Goal: Task Accomplishment & Management: Complete application form

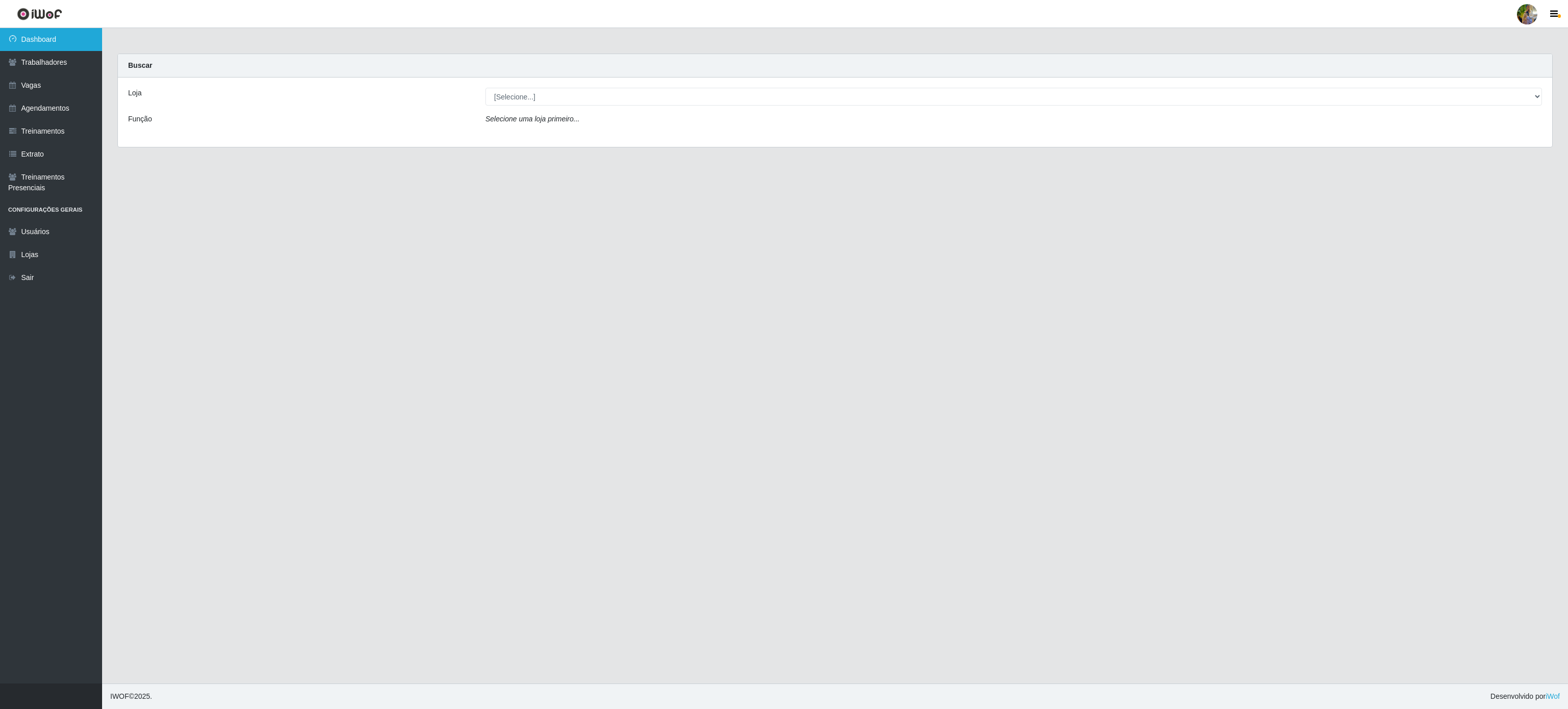
drag, startPoint x: 60, startPoint y: 36, endPoint x: 78, endPoint y: 37, distance: 18.0
click at [60, 36] on link "Dashboard" at bounding box center [51, 39] width 102 height 23
drag, startPoint x: 550, startPoint y: 96, endPoint x: 550, endPoint y: 103, distance: 7.0
click at [550, 96] on select "[Selecione...] Atacado Vem - [GEOGRAPHIC_DATA] 30 Laranjeiras Velha Atacado Vem…" at bounding box center [1013, 97] width 1057 height 18
click at [485, 89] on select "[Selecione...] Atacado Vem - [GEOGRAPHIC_DATA] 30 Laranjeiras Velha Atacado Vem…" at bounding box center [1013, 97] width 1057 height 18
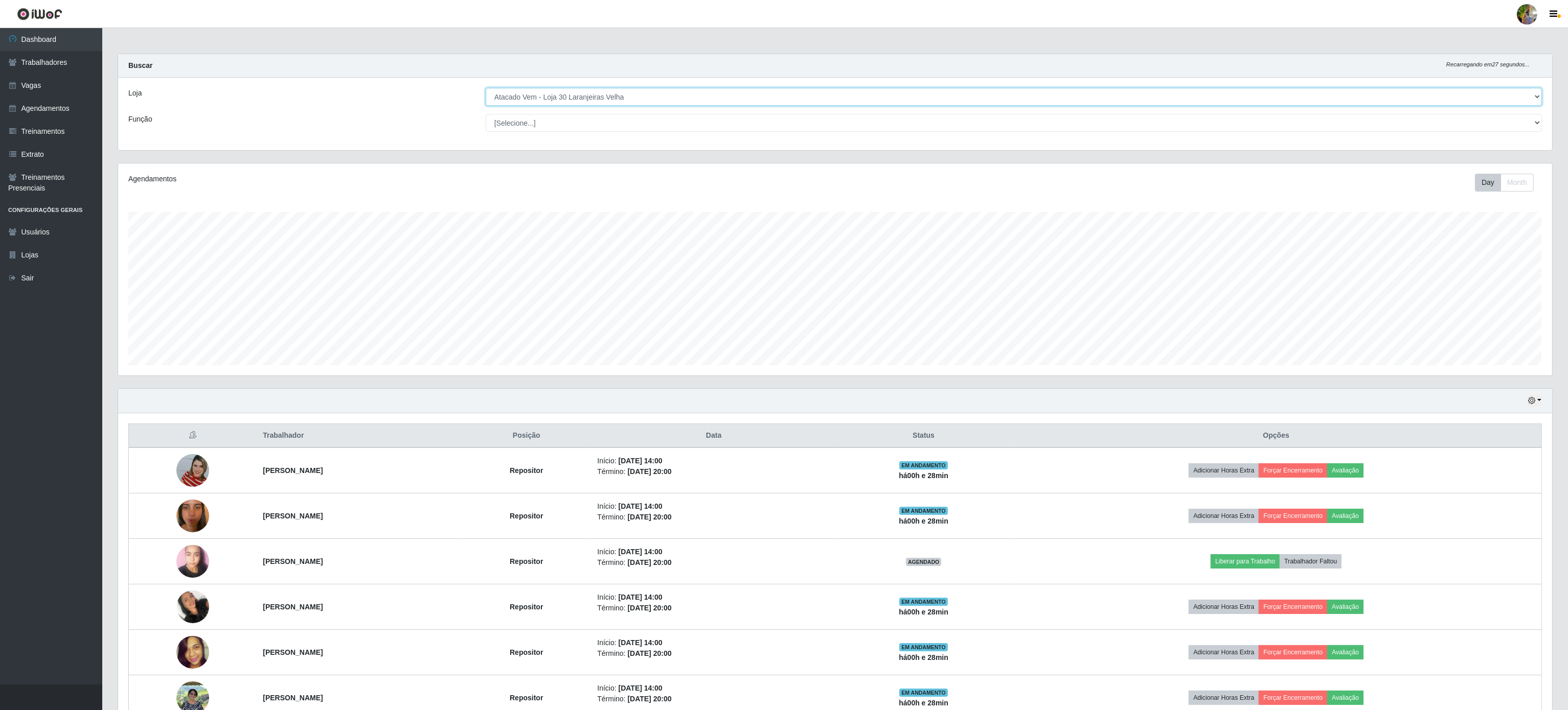
click at [586, 98] on select "[Selecione...] Atacado Vem - [GEOGRAPHIC_DATA] 30 Laranjeiras Velha Atacado Vem…" at bounding box center [1014, 97] width 1057 height 18
click at [584, 98] on select "[Selecione...] Atacado Vem - [GEOGRAPHIC_DATA] 30 Laranjeiras Velha Atacado Vem…" at bounding box center [1014, 97] width 1057 height 18
click at [486, 89] on select "[Selecione...] Atacado Vem - [GEOGRAPHIC_DATA] 30 Laranjeiras Velha Atacado Vem…" at bounding box center [1014, 97] width 1057 height 18
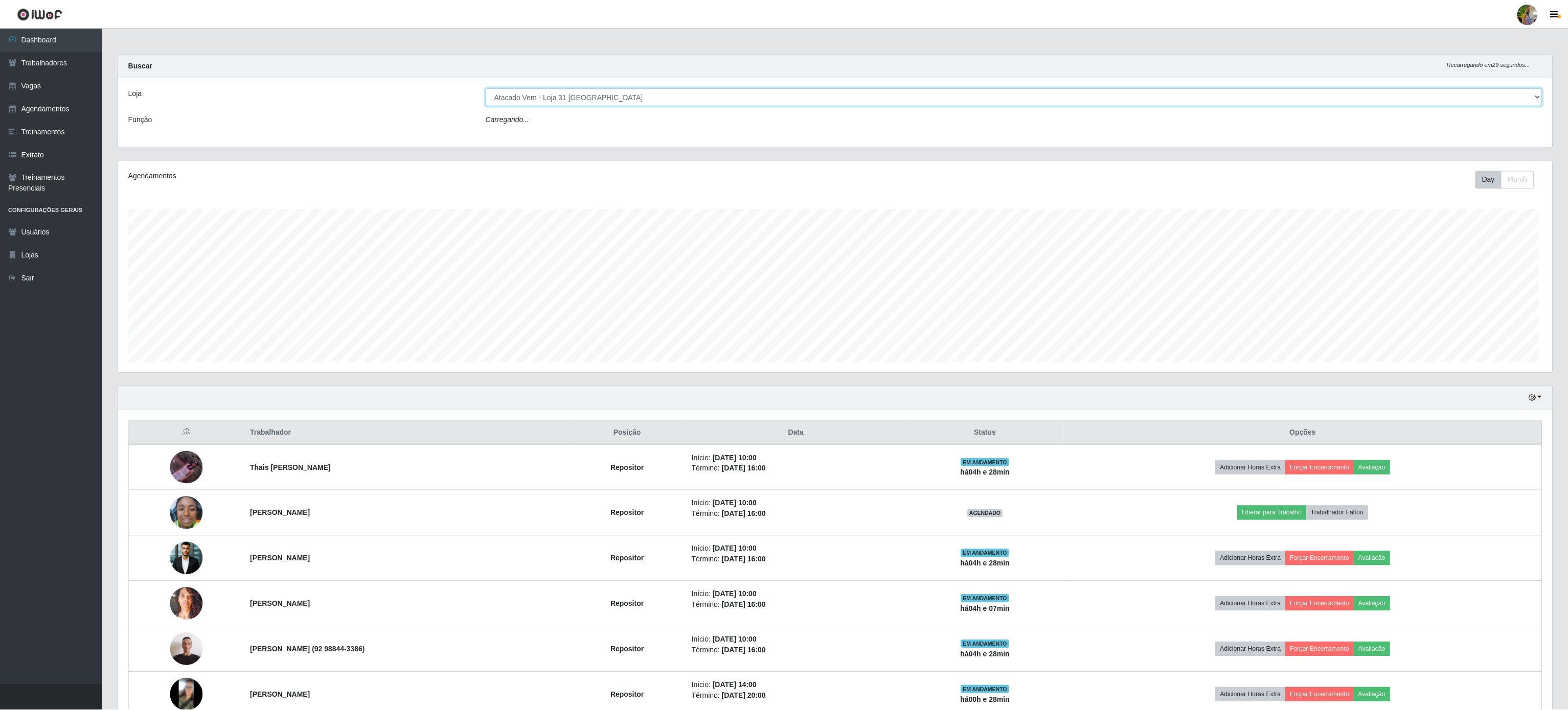
scroll to position [213, 1433]
click at [613, 94] on select "[Selecione...] Atacado Vem - [GEOGRAPHIC_DATA] 30 Laranjeiras Velha Atacado Vem…" at bounding box center [1014, 97] width 1057 height 18
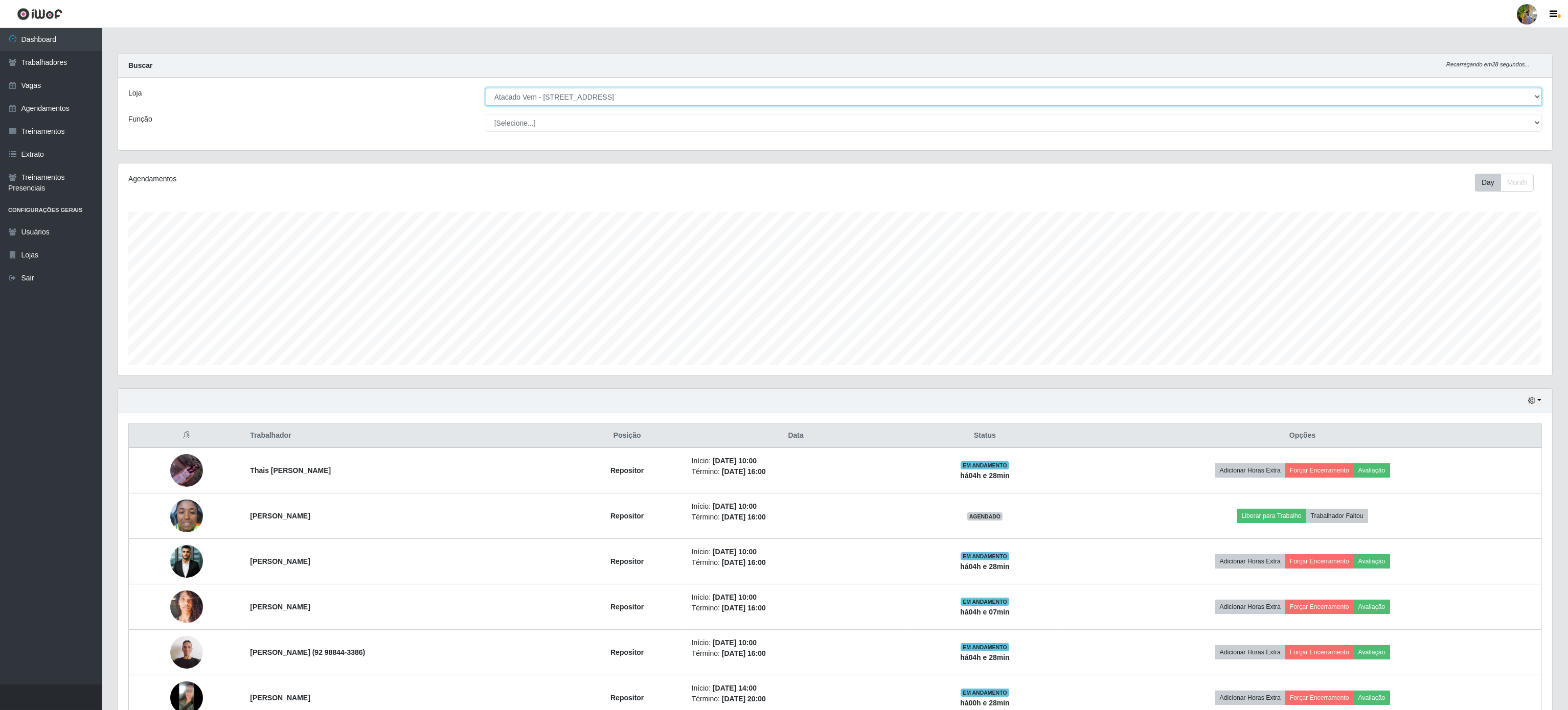
click at [486, 89] on select "[Selecione...] Atacado Vem - [GEOGRAPHIC_DATA] 30 Laranjeiras Velha Atacado Vem…" at bounding box center [1014, 97] width 1057 height 18
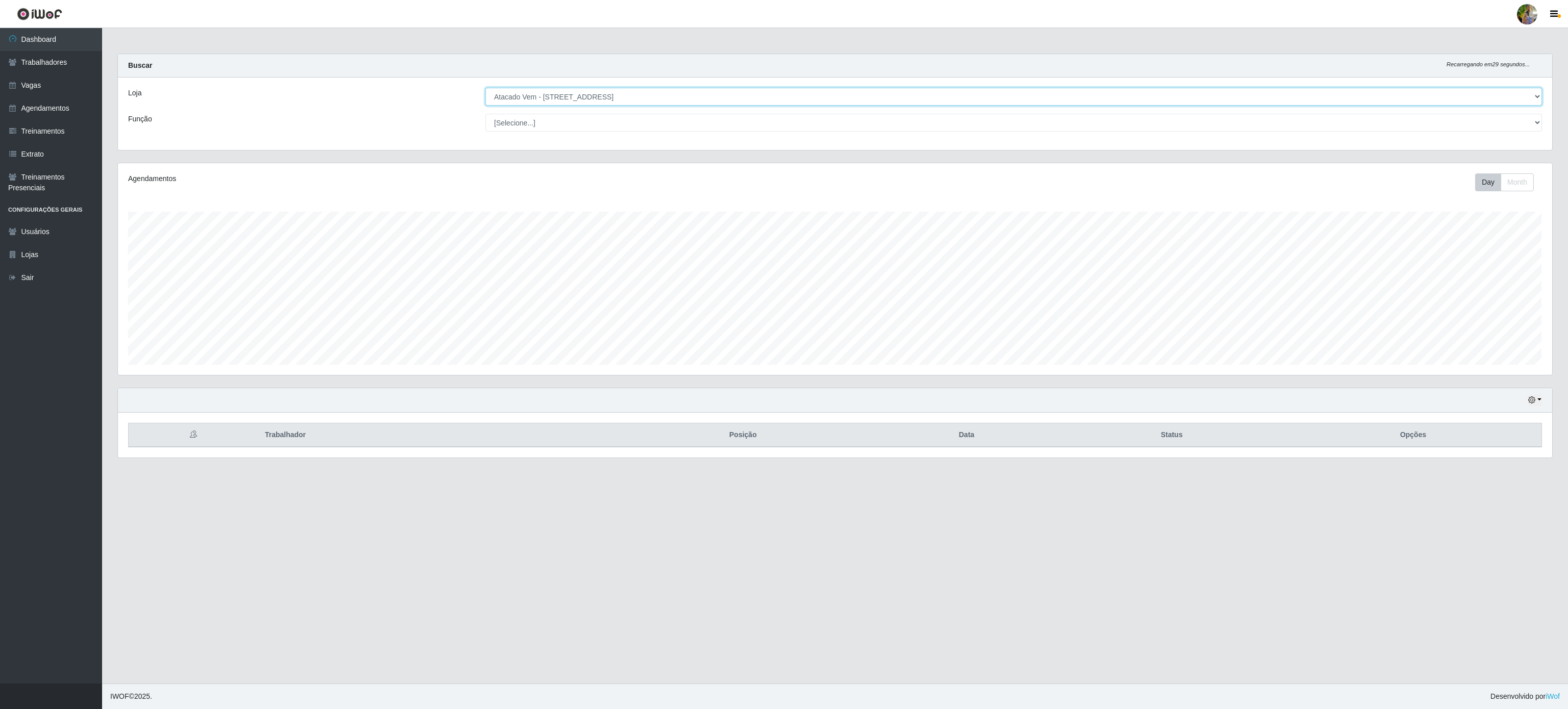
click at [625, 96] on select "[Selecione...] Atacado Vem - [GEOGRAPHIC_DATA] 30 Laranjeiras Velha Atacado Vem…" at bounding box center [1013, 97] width 1057 height 18
click at [485, 89] on select "[Selecione...] Atacado Vem - [GEOGRAPHIC_DATA] 30 Laranjeiras Velha Atacado Vem…" at bounding box center [1013, 97] width 1057 height 18
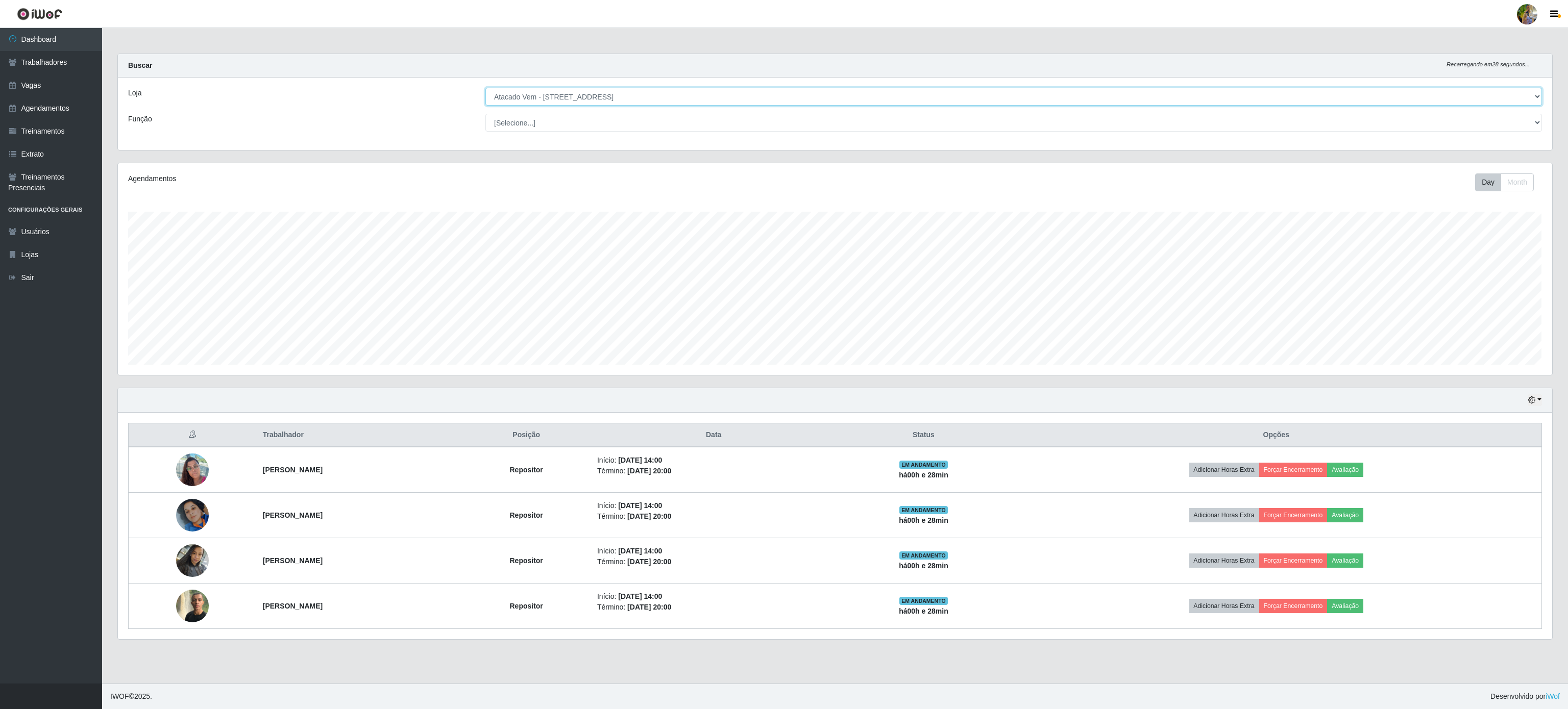
click at [658, 95] on select "[Selecione...] Atacado Vem - [GEOGRAPHIC_DATA] 30 Laranjeiras Velha Atacado Vem…" at bounding box center [1013, 97] width 1057 height 18
click at [485, 89] on select "[Selecione...] Atacado Vem - [GEOGRAPHIC_DATA] 30 Laranjeiras Velha Atacado Vem…" at bounding box center [1013, 97] width 1057 height 18
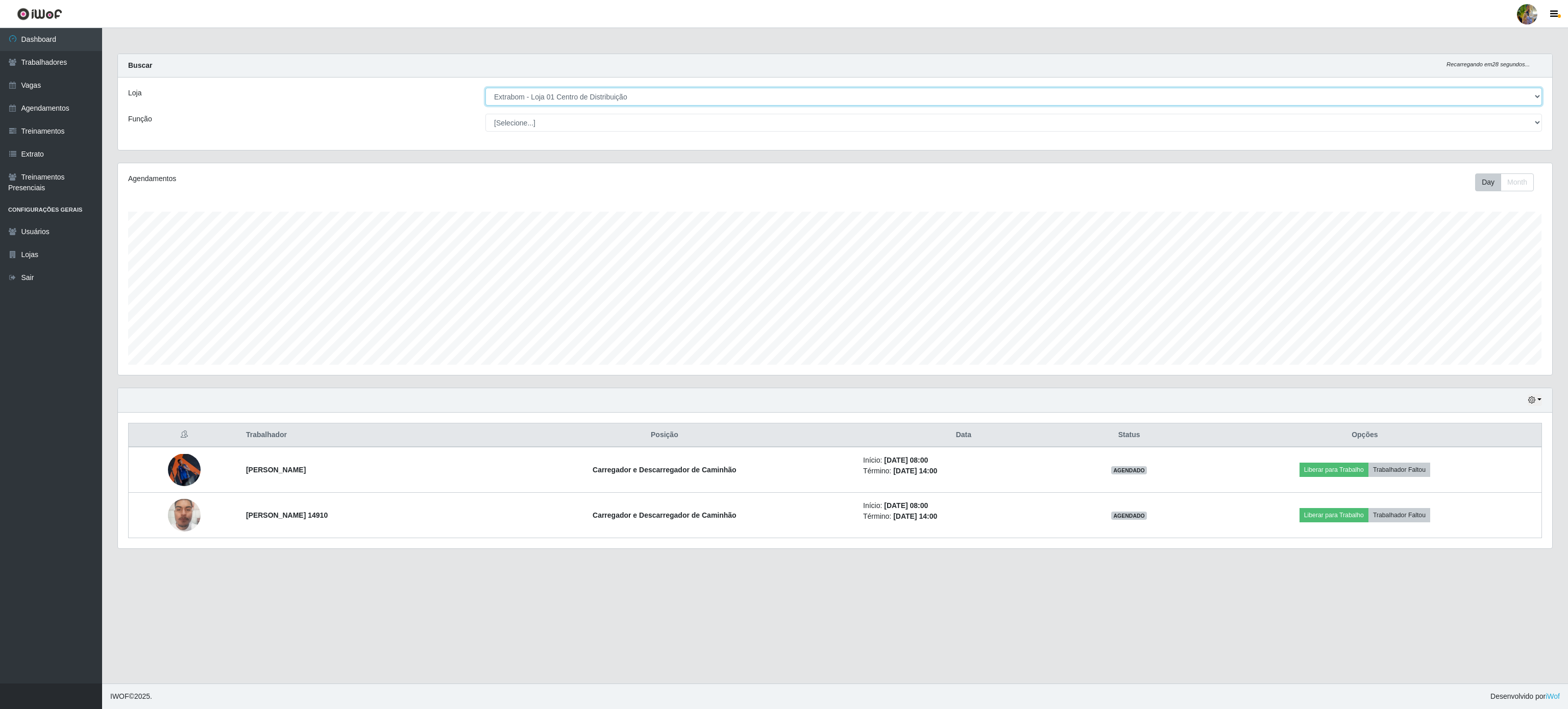
click at [622, 103] on select "[Selecione...] Atacado Vem - [GEOGRAPHIC_DATA] 30 Laranjeiras Velha Atacado Vem…" at bounding box center [1013, 97] width 1057 height 18
click at [485, 89] on select "[Selecione...] Atacado Vem - [GEOGRAPHIC_DATA] 30 Laranjeiras Velha Atacado Vem…" at bounding box center [1013, 97] width 1057 height 18
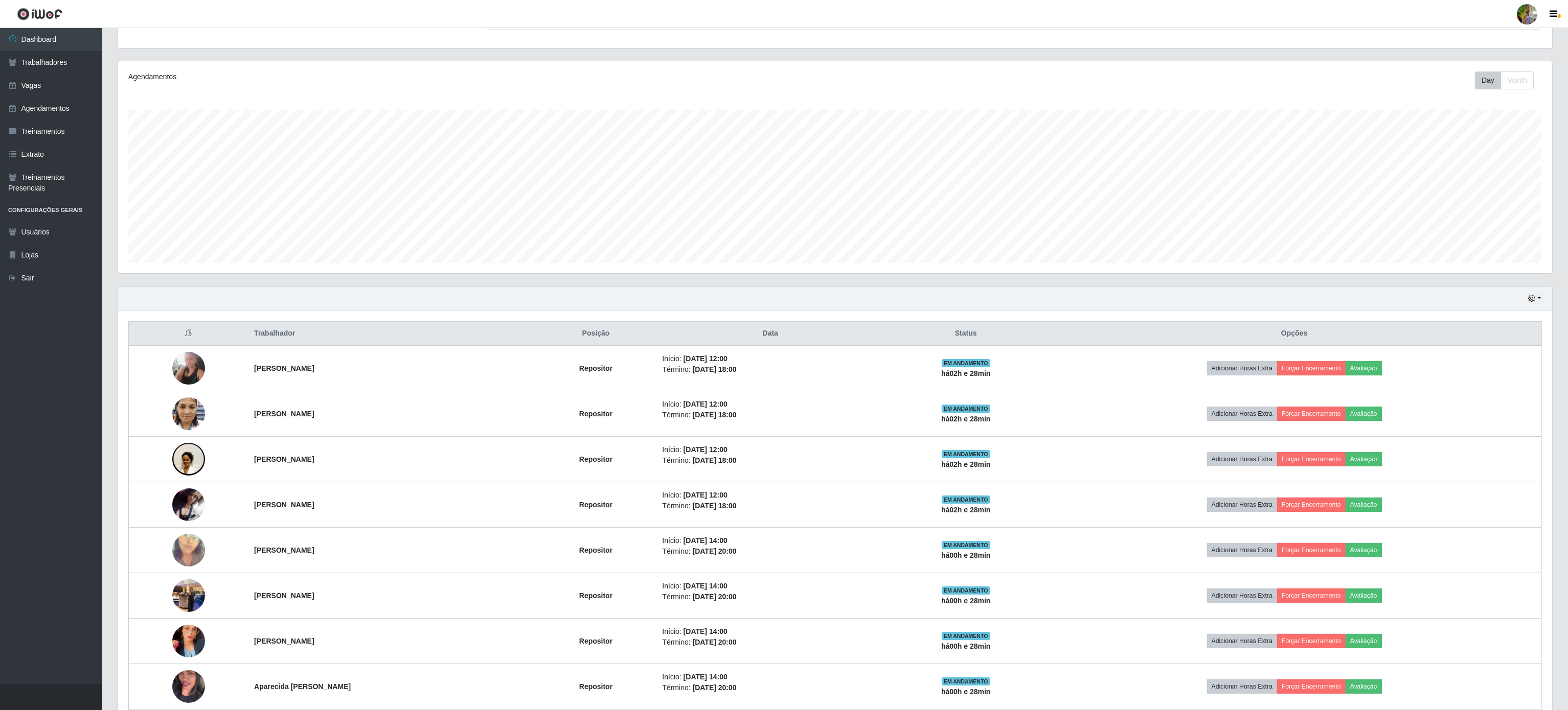
scroll to position [0, 0]
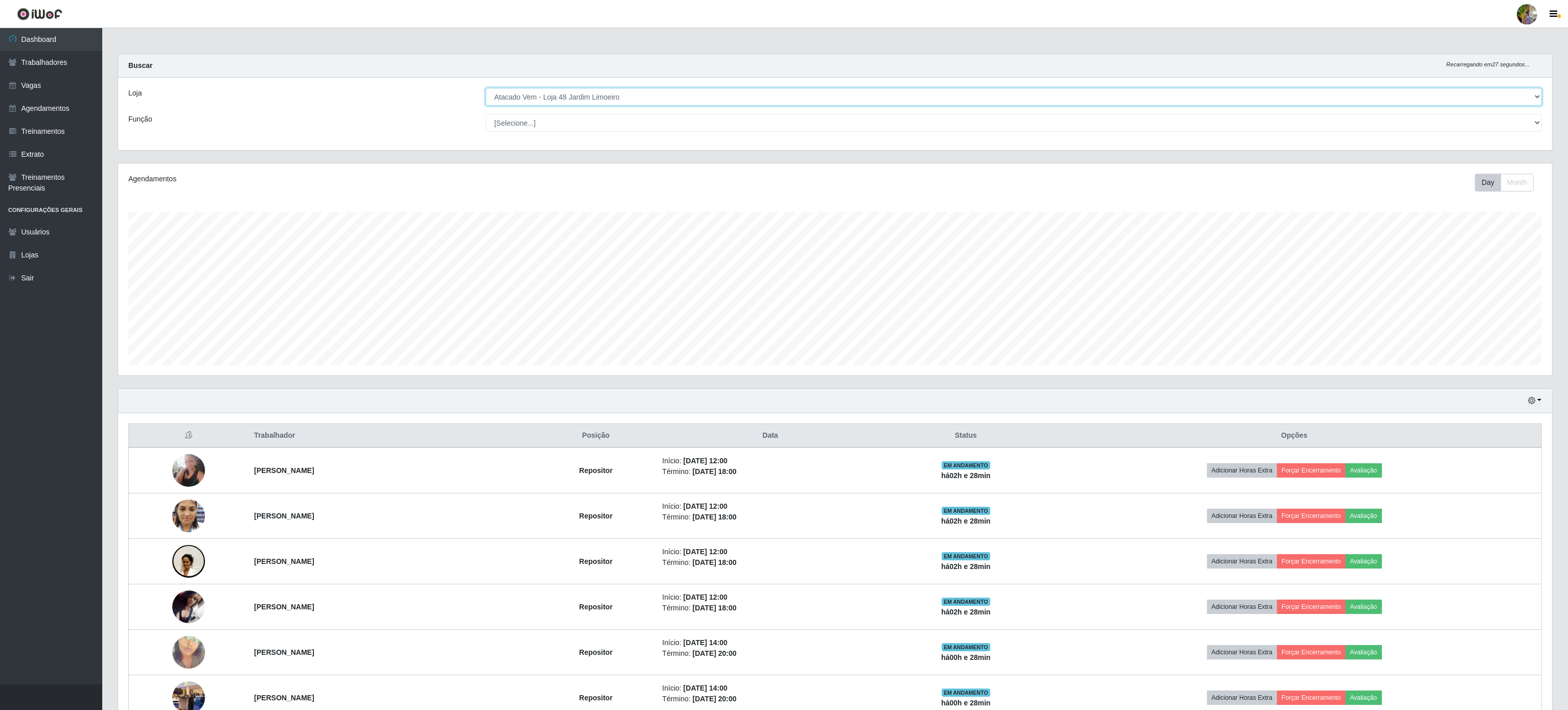
click at [584, 97] on select "[Selecione...] Atacado Vem - [GEOGRAPHIC_DATA] 30 Laranjeiras Velha Atacado Vem…" at bounding box center [1014, 97] width 1057 height 18
click at [486, 89] on select "[Selecione...] Atacado Vem - [GEOGRAPHIC_DATA] 30 Laranjeiras Velha Atacado Vem…" at bounding box center [1014, 97] width 1057 height 18
click at [604, 99] on select "[Selecione...] Atacado Vem - [GEOGRAPHIC_DATA] 30 Laranjeiras Velha Atacado Vem…" at bounding box center [1014, 97] width 1057 height 18
click at [486, 89] on select "[Selecione...] Atacado Vem - [GEOGRAPHIC_DATA] 30 Laranjeiras Velha Atacado Vem…" at bounding box center [1014, 97] width 1057 height 18
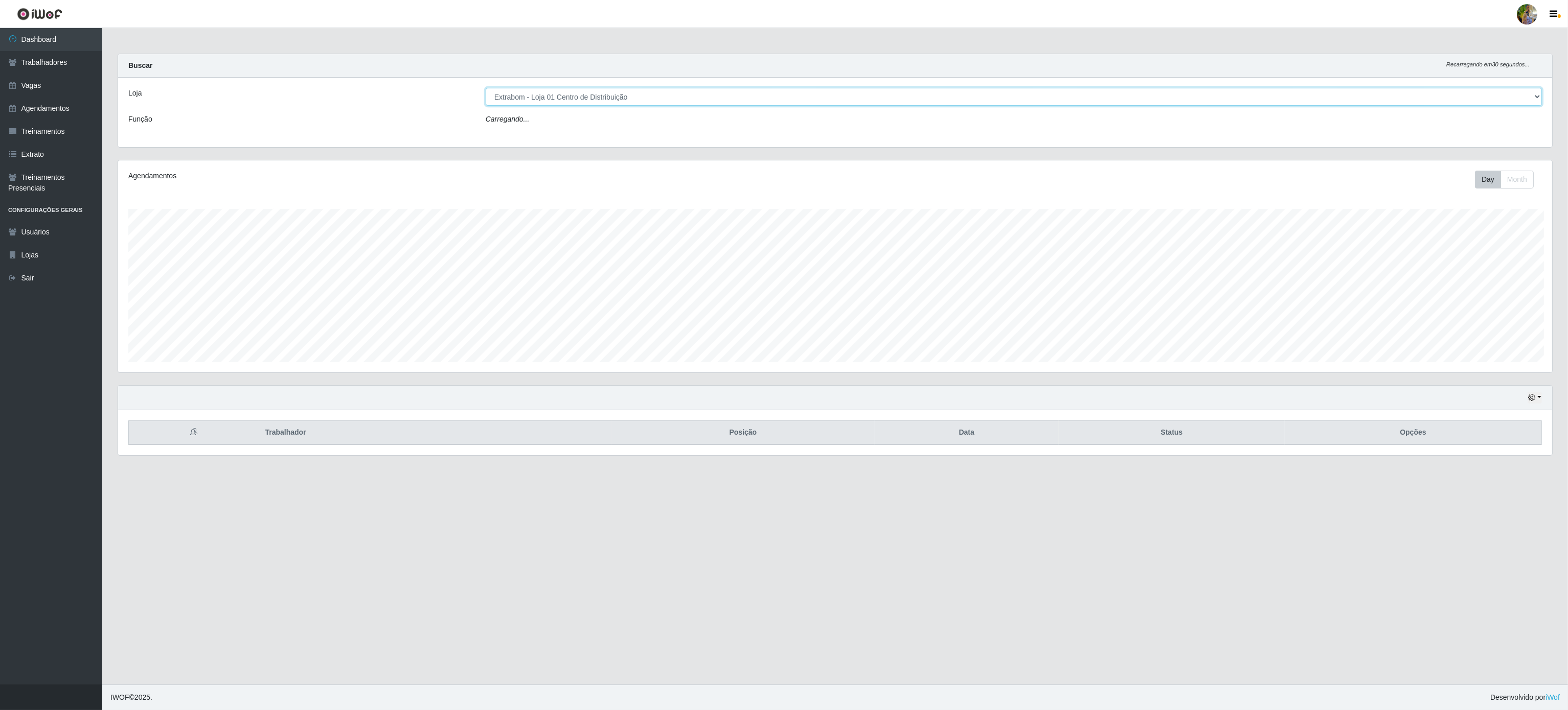
scroll to position [213, 1436]
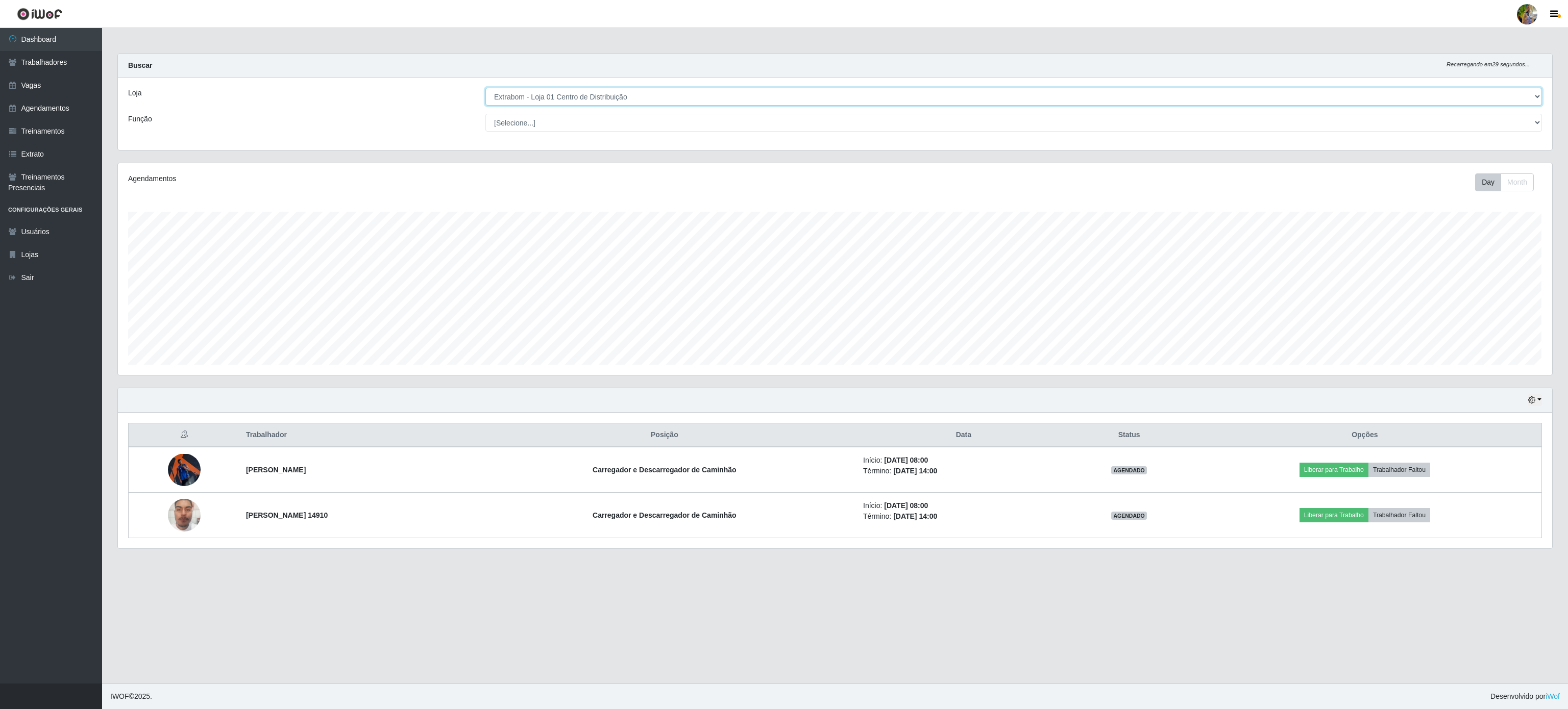
click at [599, 96] on select "[Selecione...] Atacado Vem - [GEOGRAPHIC_DATA] 30 Laranjeiras Velha Atacado Vem…" at bounding box center [1013, 97] width 1057 height 18
click at [485, 89] on select "[Selecione...] Atacado Vem - [GEOGRAPHIC_DATA] 30 Laranjeiras Velha Atacado Vem…" at bounding box center [1013, 97] width 1057 height 18
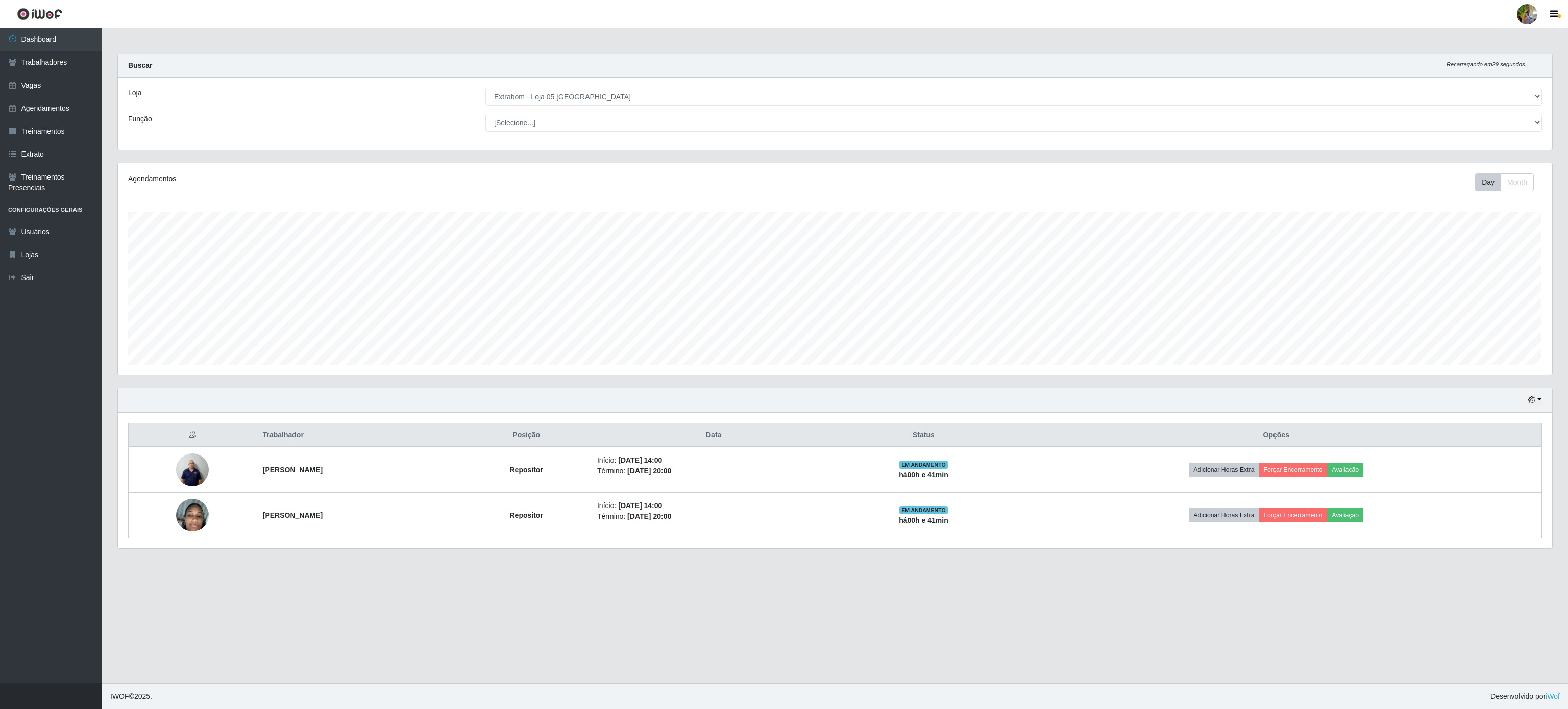
click at [645, 89] on div "Loja [Selecione...] Atacado Vem - [GEOGRAPHIC_DATA] 30 Laranjeiras Velha Atacad…" at bounding box center [835, 114] width 1434 height 72
click at [635, 93] on select "[Selecione...] Atacado Vem - [GEOGRAPHIC_DATA] 30 Laranjeiras Velha Atacado Vem…" at bounding box center [1013, 97] width 1057 height 18
click at [485, 89] on select "[Selecione...] Atacado Vem - [GEOGRAPHIC_DATA] 30 Laranjeiras Velha Atacado Vem…" at bounding box center [1013, 97] width 1057 height 18
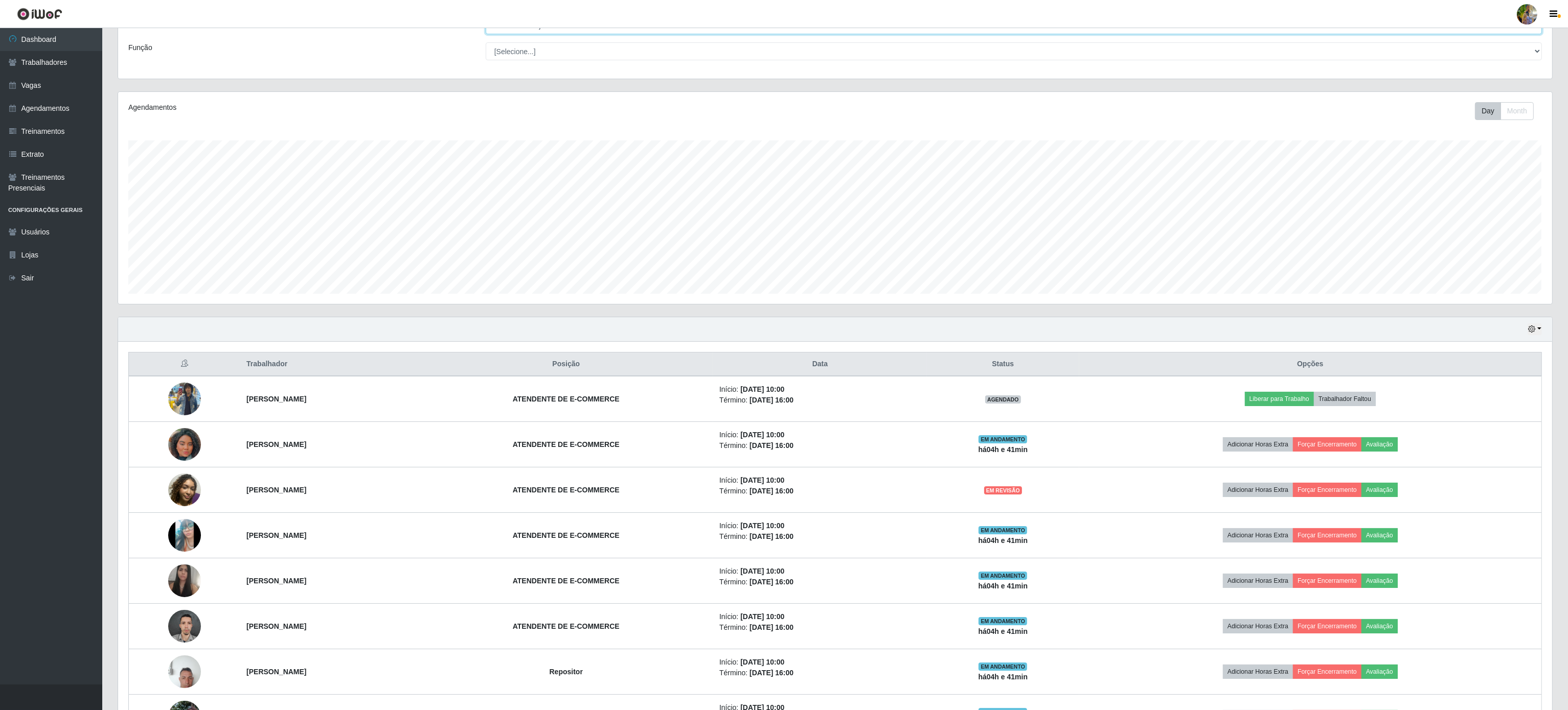
scroll to position [156, 0]
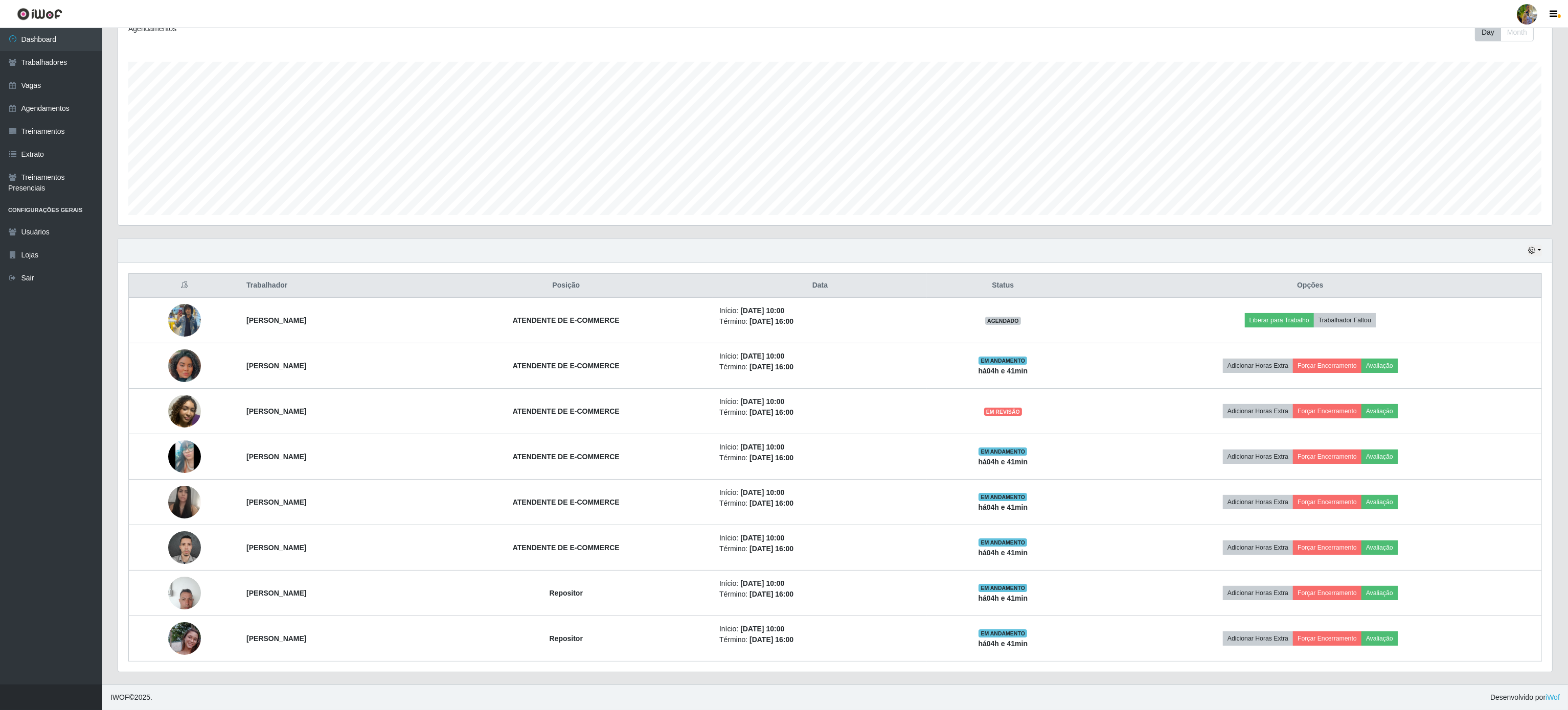
click at [1522, 214] on div "Agendamentos Day Month 30/08 Agendamentos 24" at bounding box center [835, 119] width 1434 height 212
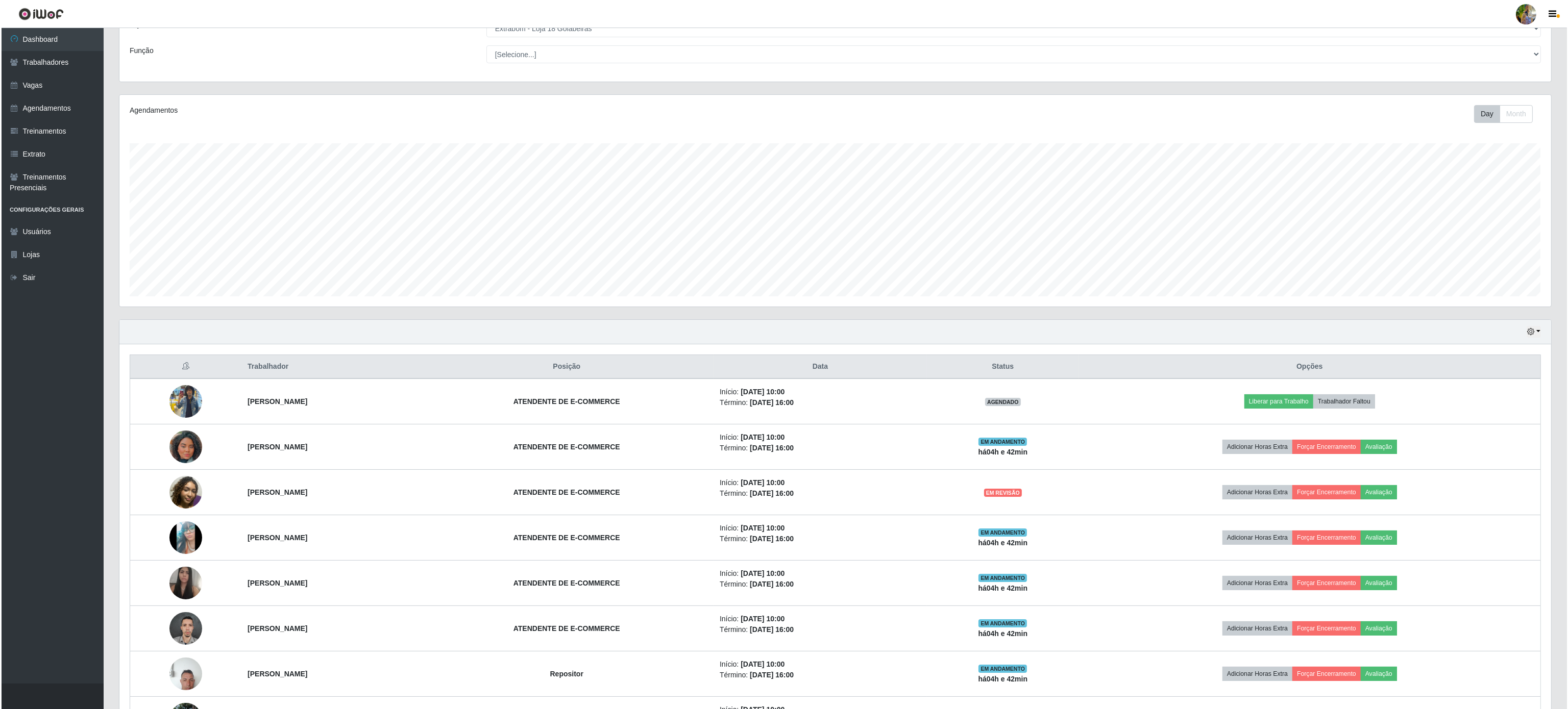
scroll to position [0, 0]
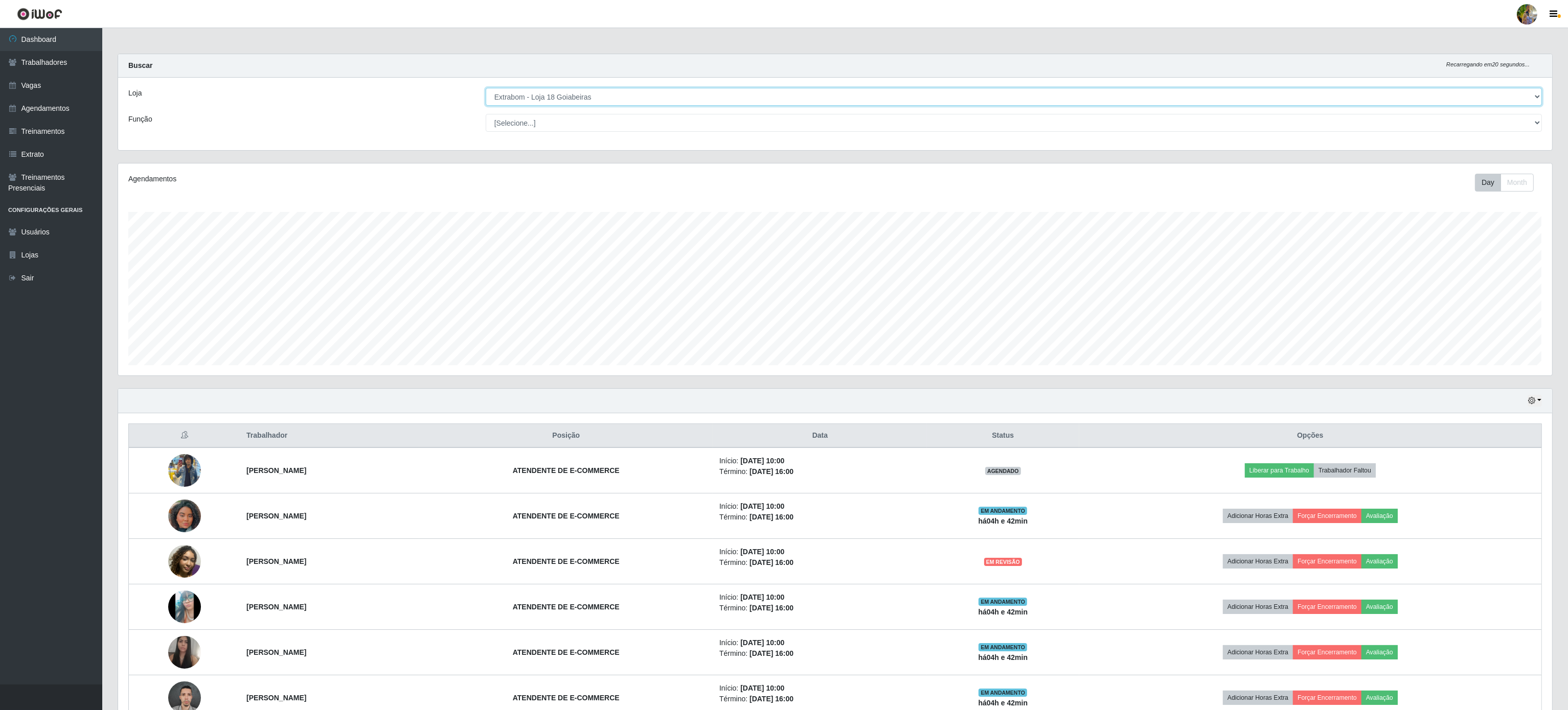
click at [644, 100] on select "[Selecione...] Atacado Vem - [GEOGRAPHIC_DATA] 30 Laranjeiras Velha Atacado Vem…" at bounding box center [1014, 97] width 1057 height 18
click at [486, 89] on select "[Selecione...] Atacado Vem - [GEOGRAPHIC_DATA] 30 Laranjeiras Velha Atacado Vem…" at bounding box center [1014, 97] width 1057 height 18
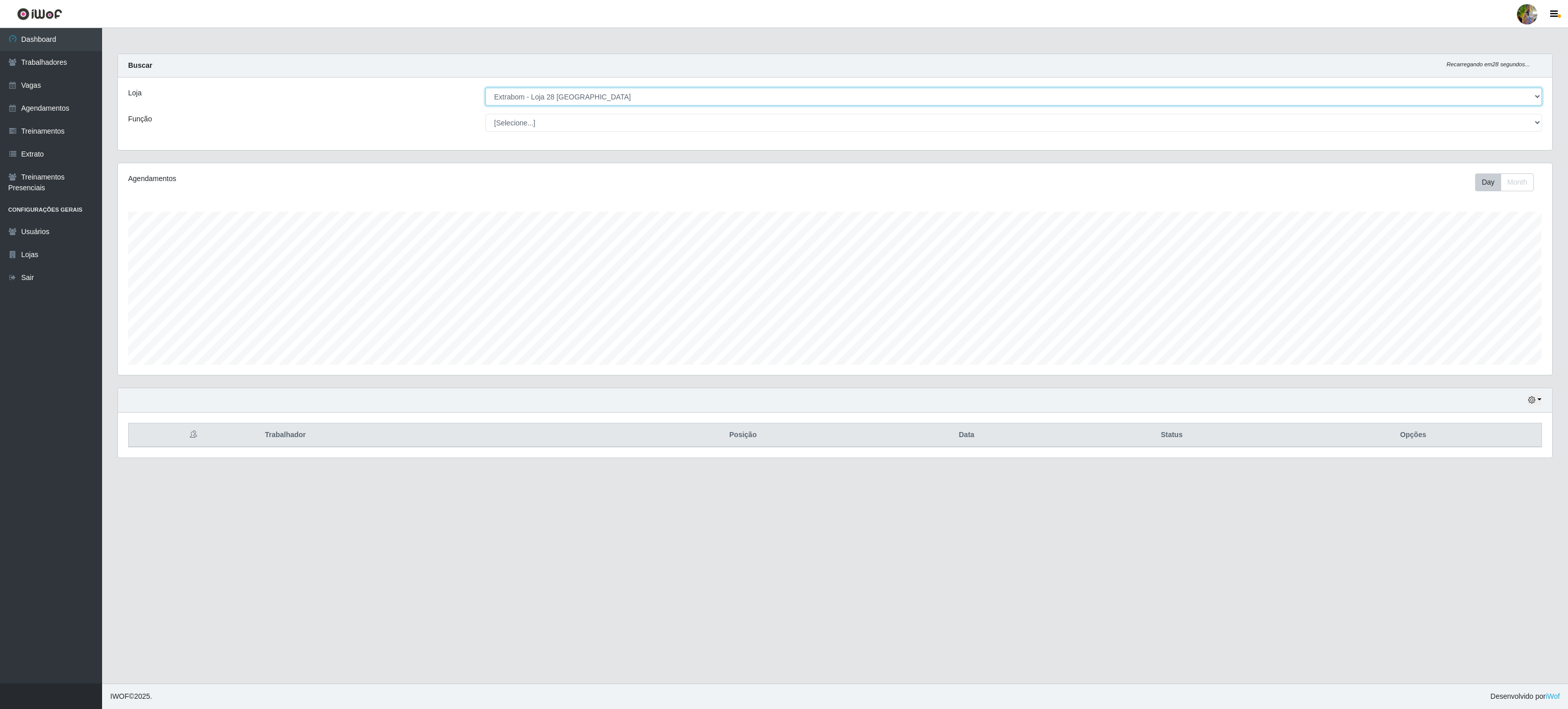
click at [599, 105] on select "[Selecione...] Atacado Vem - [GEOGRAPHIC_DATA] 30 Laranjeiras Velha Atacado Vem…" at bounding box center [1013, 97] width 1057 height 18
select select "470"
click at [485, 89] on select "[Selecione...] Atacado Vem - [GEOGRAPHIC_DATA] 30 Laranjeiras Velha Atacado Vem…" at bounding box center [1013, 97] width 1057 height 18
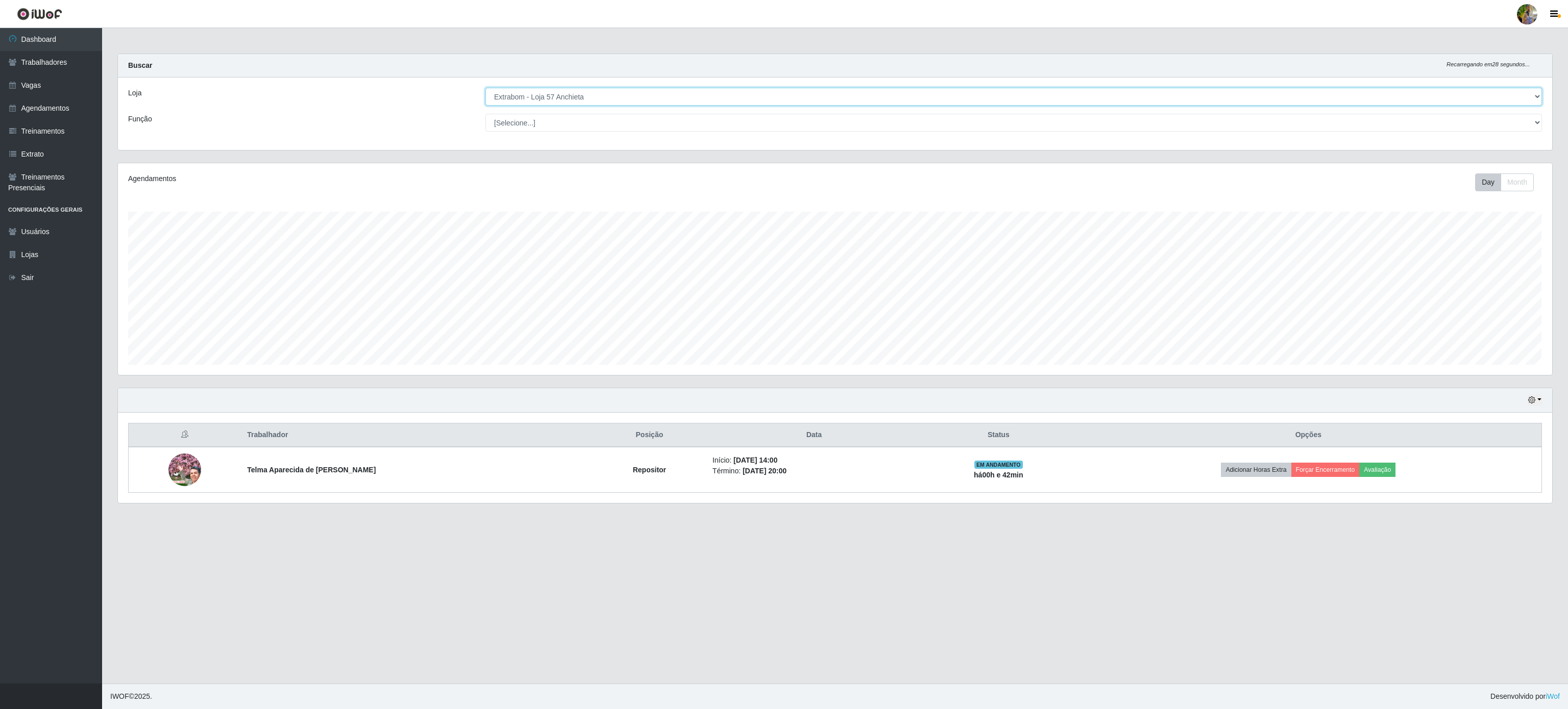
click at [560, 101] on select "[Selecione...] Atacado Vem - [GEOGRAPHIC_DATA] 30 Laranjeiras Velha Atacado Vem…" at bounding box center [1013, 97] width 1057 height 18
click at [366, 580] on main "Carregando... Buscar Recarregando em 27 segundos... Loja [Selecione...] Atacado…" at bounding box center [835, 355] width 1466 height 656
click at [47, 80] on link "Vagas" at bounding box center [51, 85] width 102 height 23
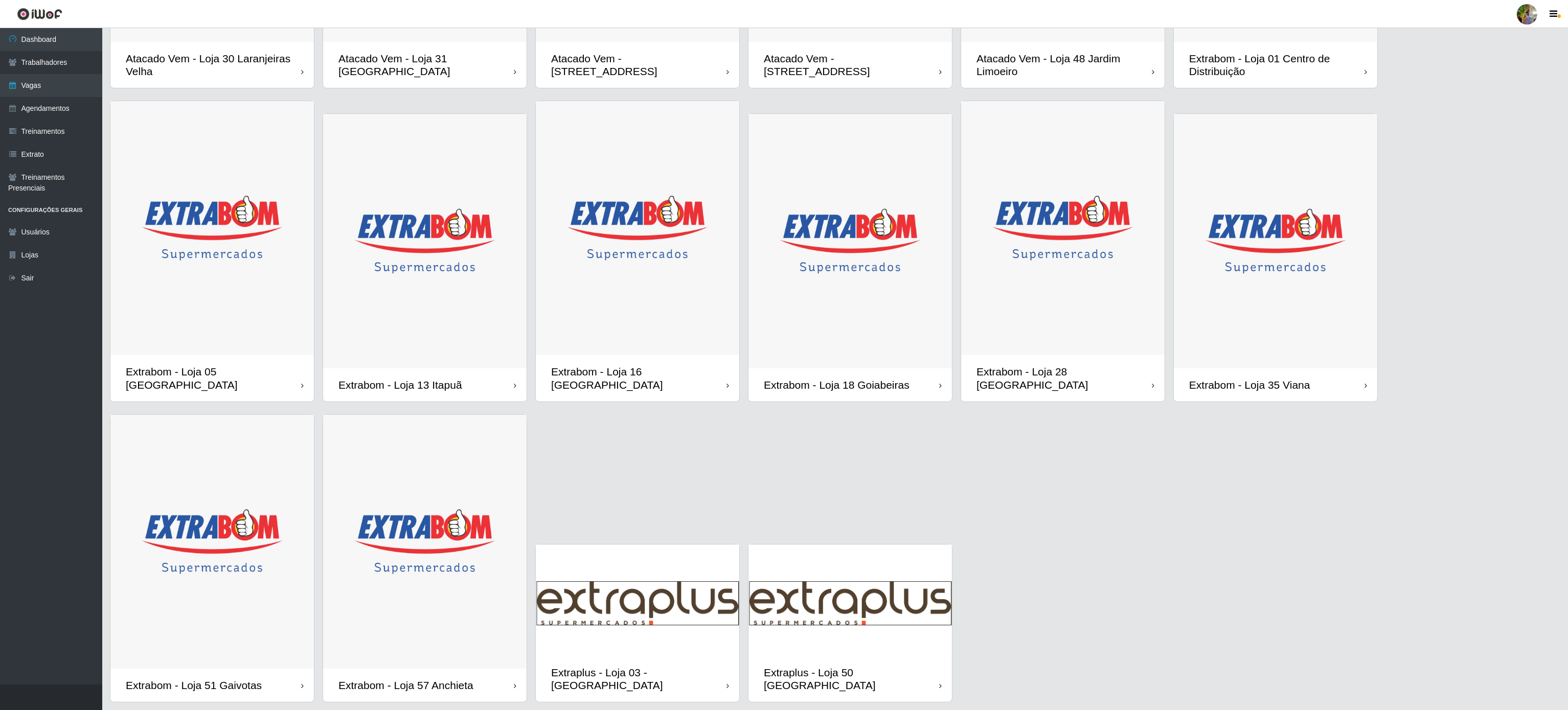
scroll to position [294, 0]
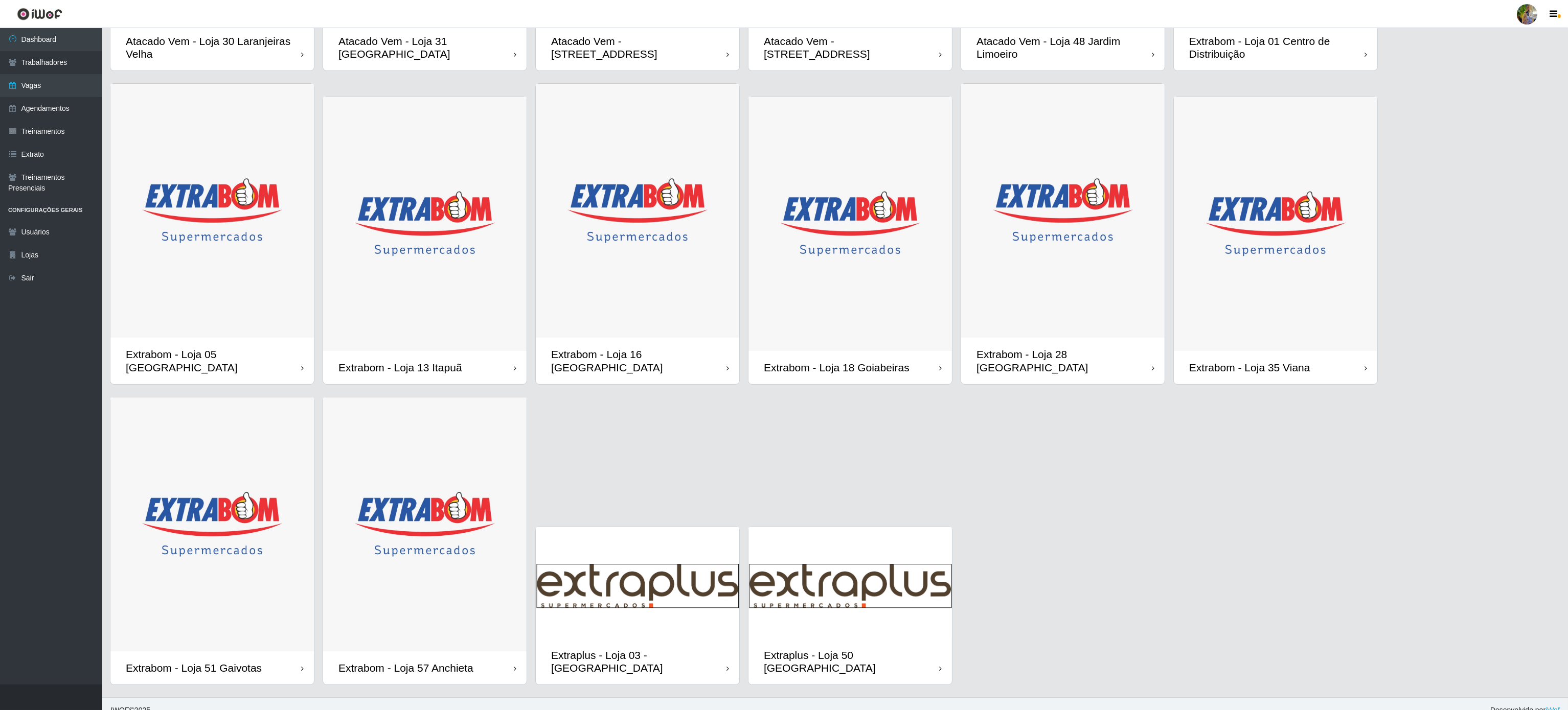
click at [1129, 217] on img at bounding box center [1062, 211] width 203 height 255
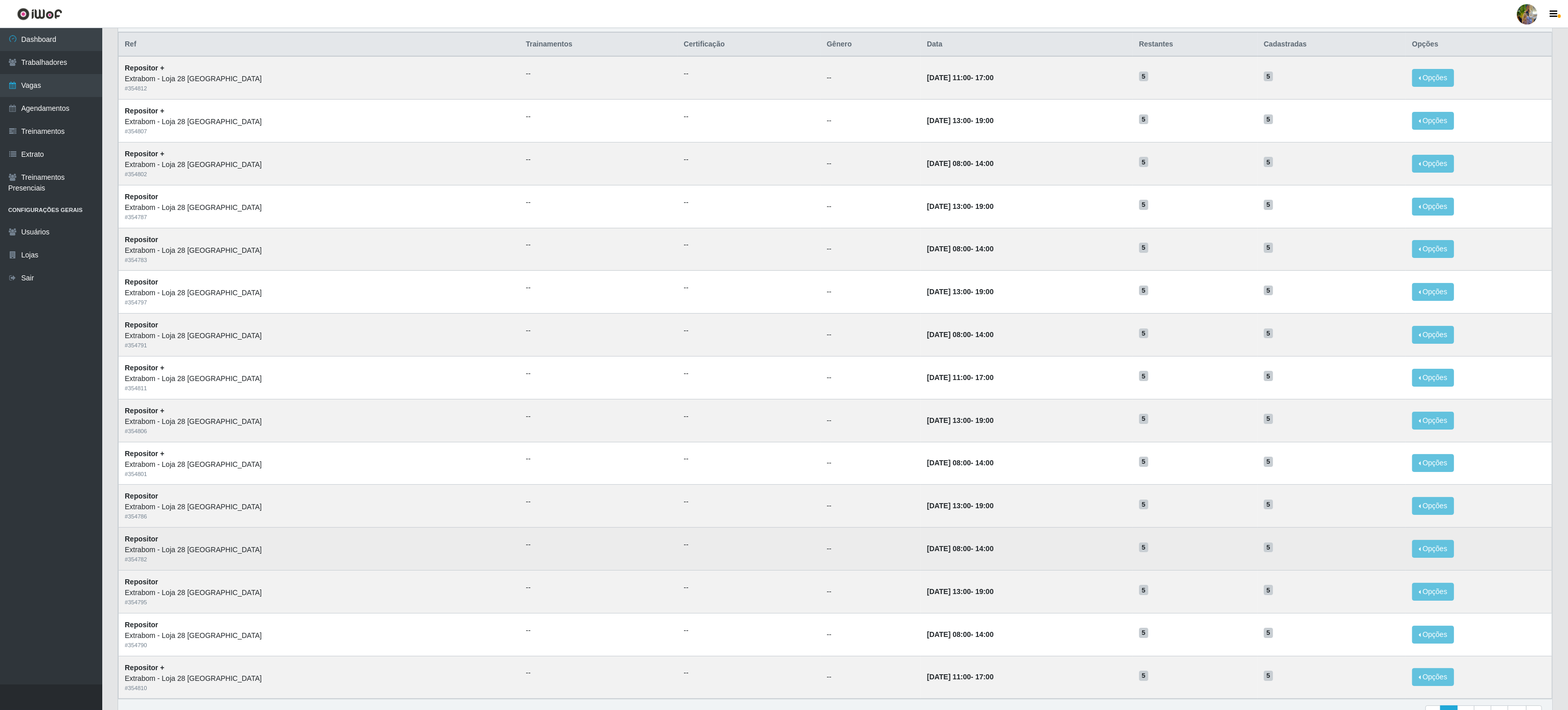
scroll to position [62, 0]
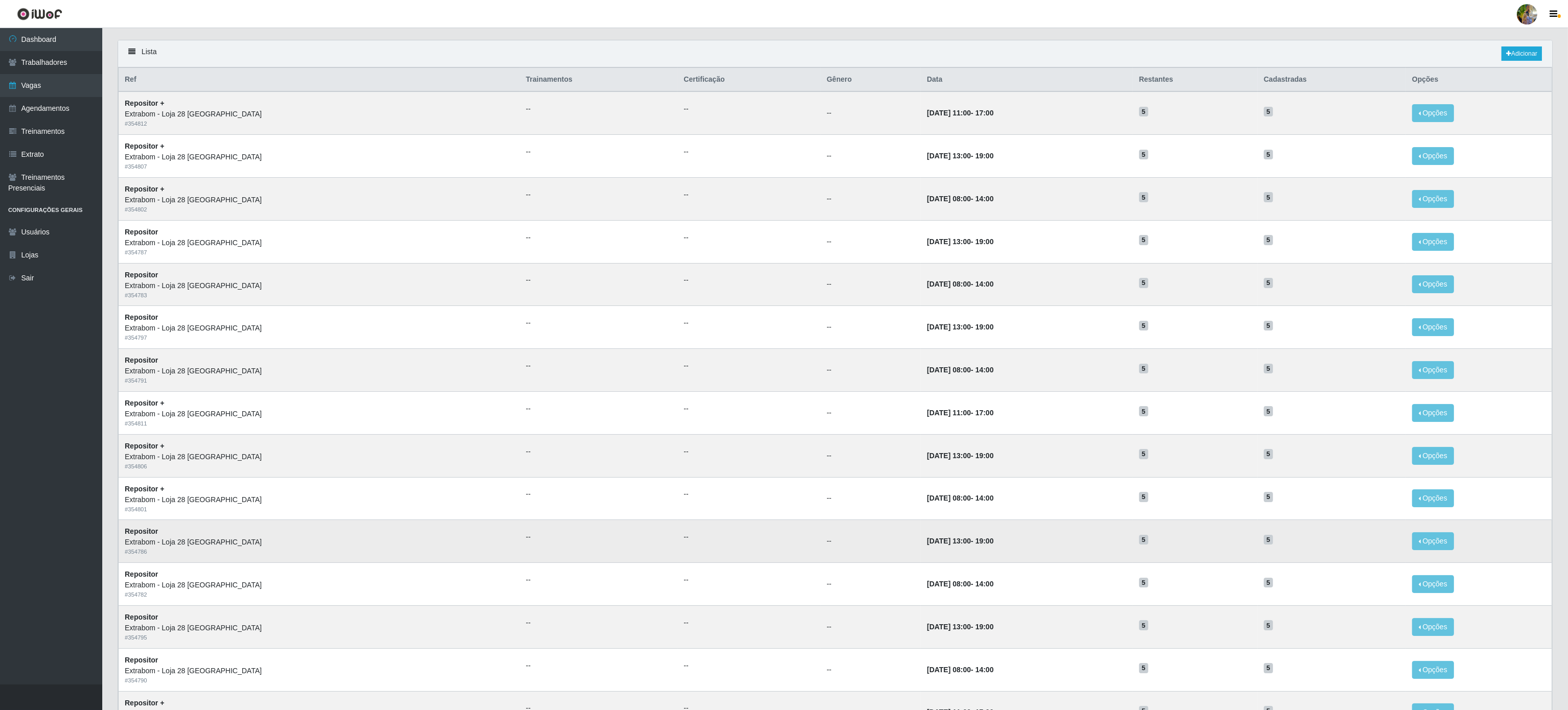
click at [1119, 553] on td "[DATE] 13:00 - 19:00" at bounding box center [1027, 542] width 212 height 43
click at [1520, 55] on link "Adicionar" at bounding box center [1521, 53] width 40 height 14
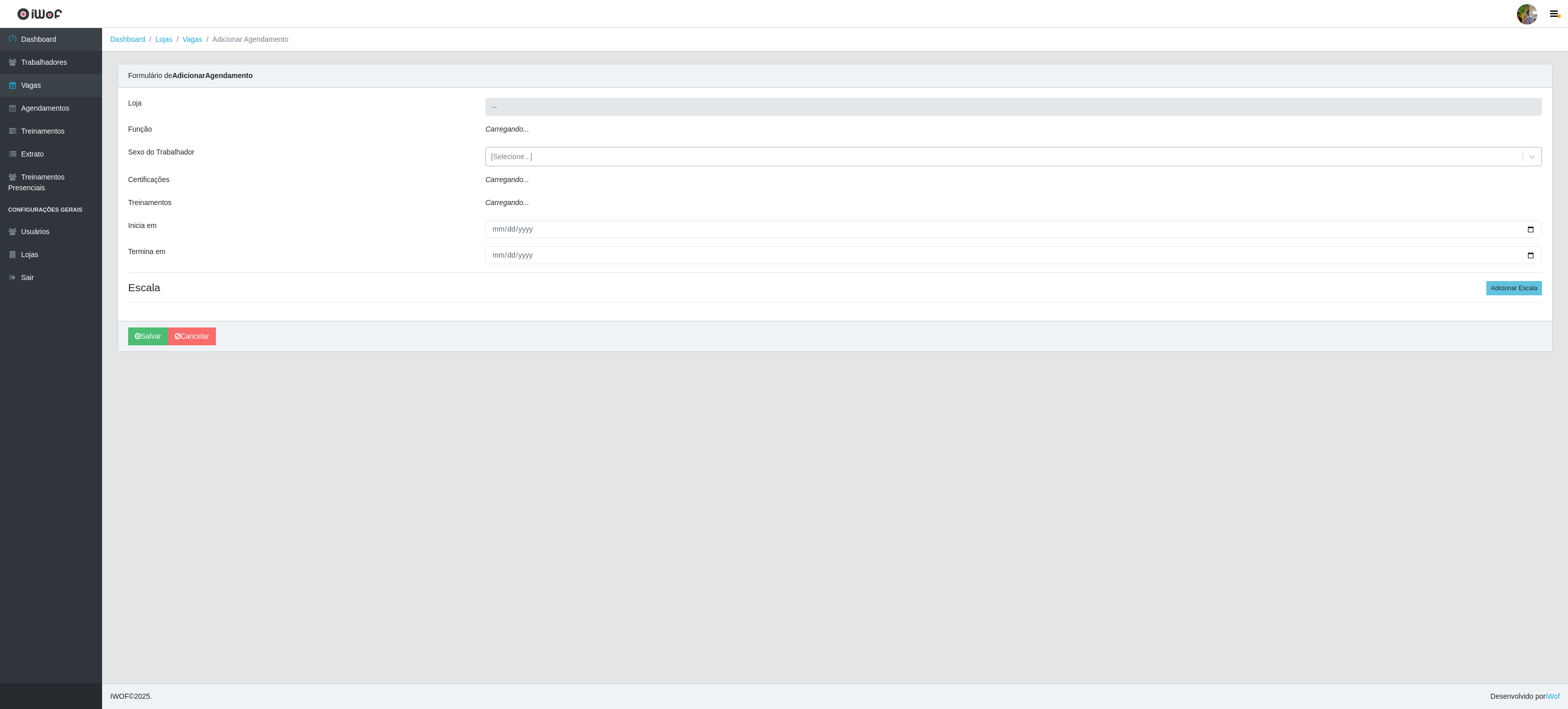
type input "Extrabom - Loja 28 [GEOGRAPHIC_DATA]"
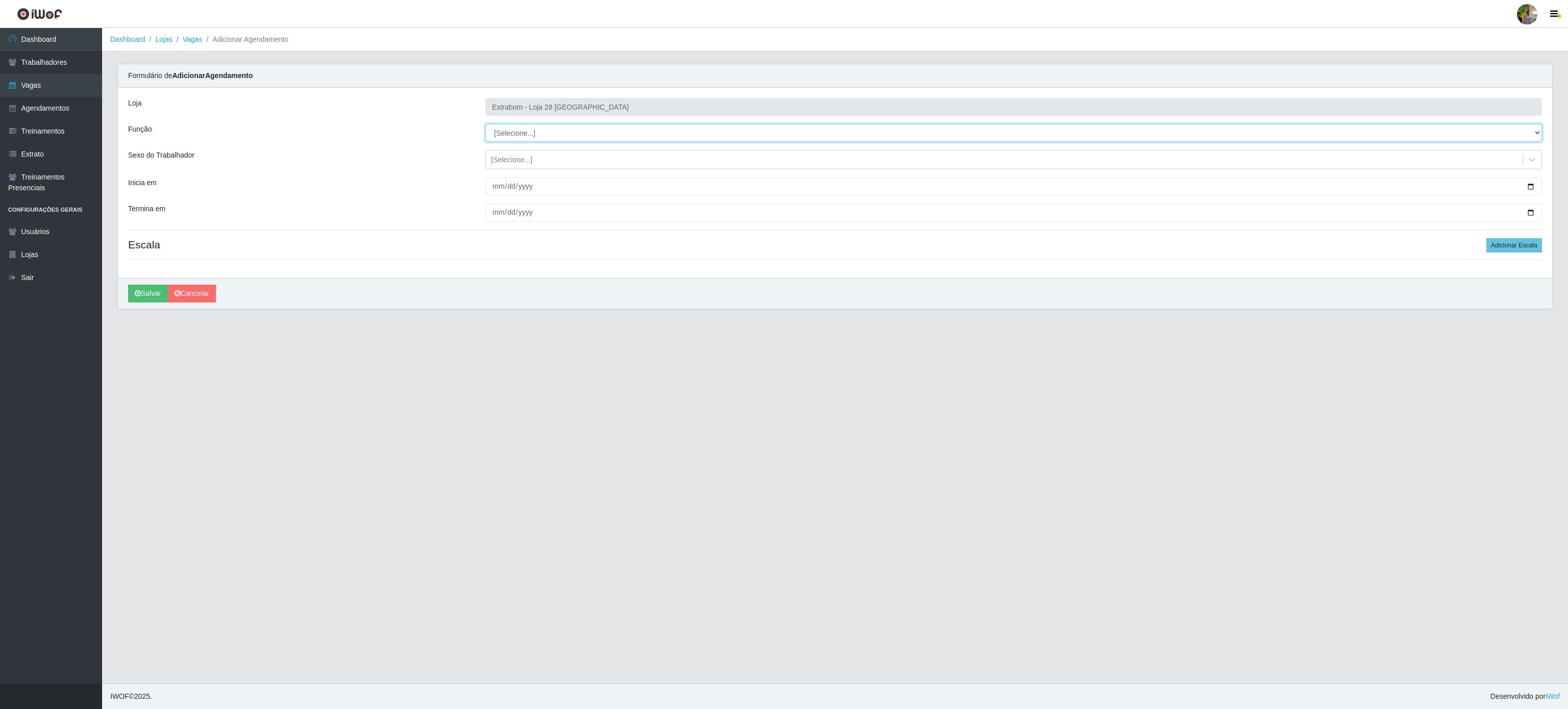
click at [525, 140] on select "[Selecione...] Carregador e Descarregador de Caminhão Carregador e Descarregado…" at bounding box center [1013, 133] width 1057 height 18
select select "82"
click at [485, 125] on select "[Selecione...] Carregador e Descarregador de Caminhão Carregador e Descarregado…" at bounding box center [1013, 133] width 1057 height 18
click at [496, 191] on input "Inicia em" at bounding box center [1013, 186] width 1057 height 18
type input "[DATE]"
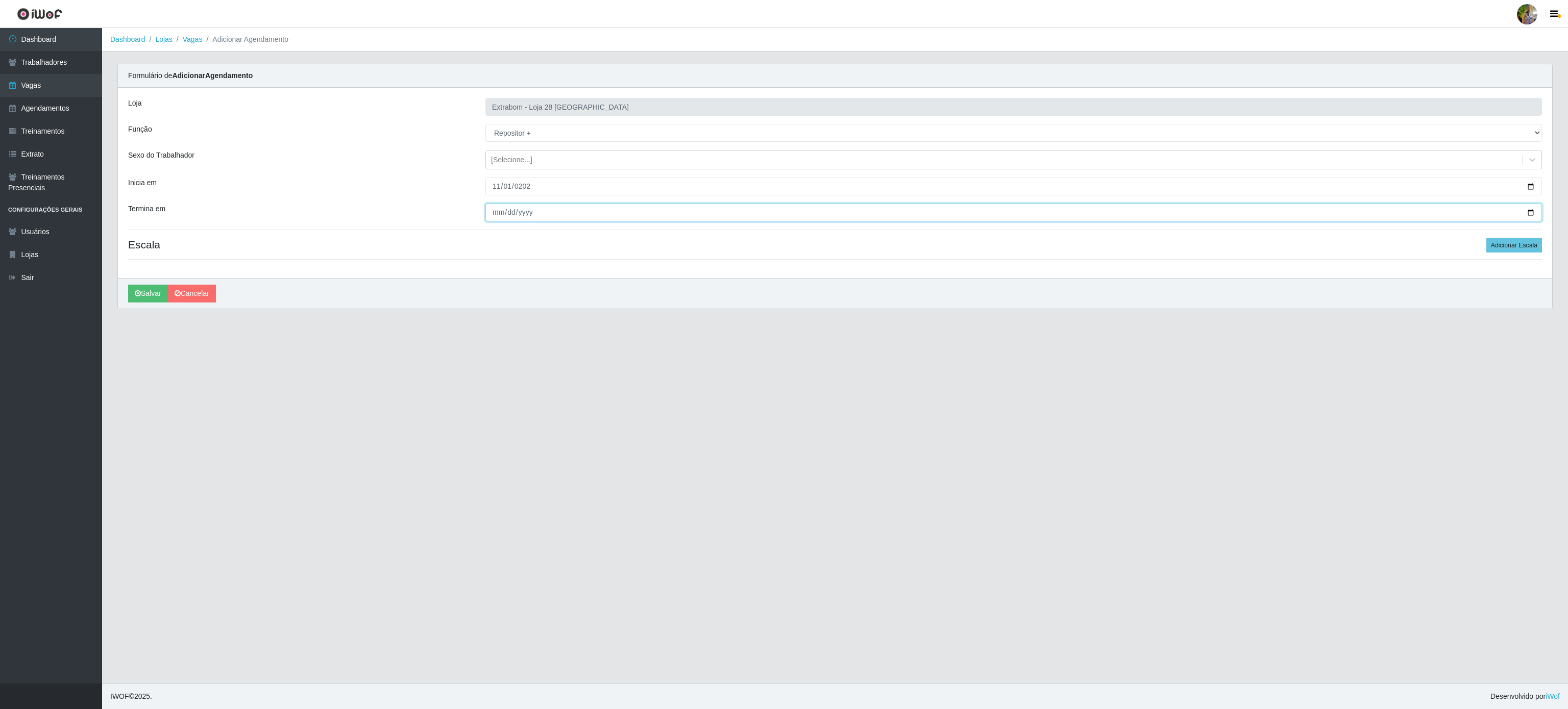
click at [494, 221] on input "Termina em" at bounding box center [1013, 213] width 1057 height 18
type input "[DATE]"
click at [1521, 238] on div "Loja Extrabom - Loja 28 [GEOGRAPHIC_DATA] Canoa Função [Selecione...] Carregado…" at bounding box center [835, 183] width 1434 height 190
click at [1520, 241] on button "Adicionar Escala" at bounding box center [1515, 245] width 56 height 14
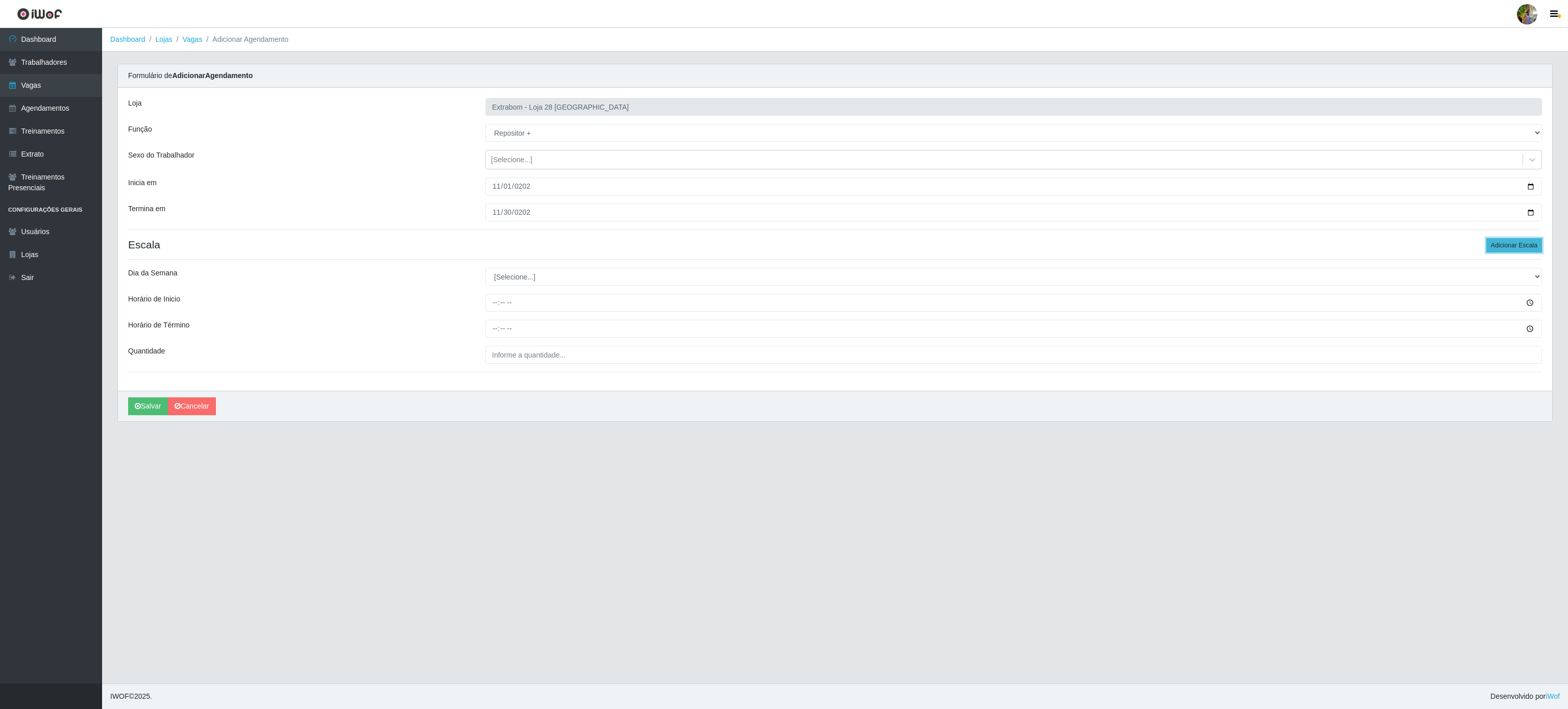
click at [1520, 241] on button "Adicionar Escala" at bounding box center [1515, 245] width 56 height 14
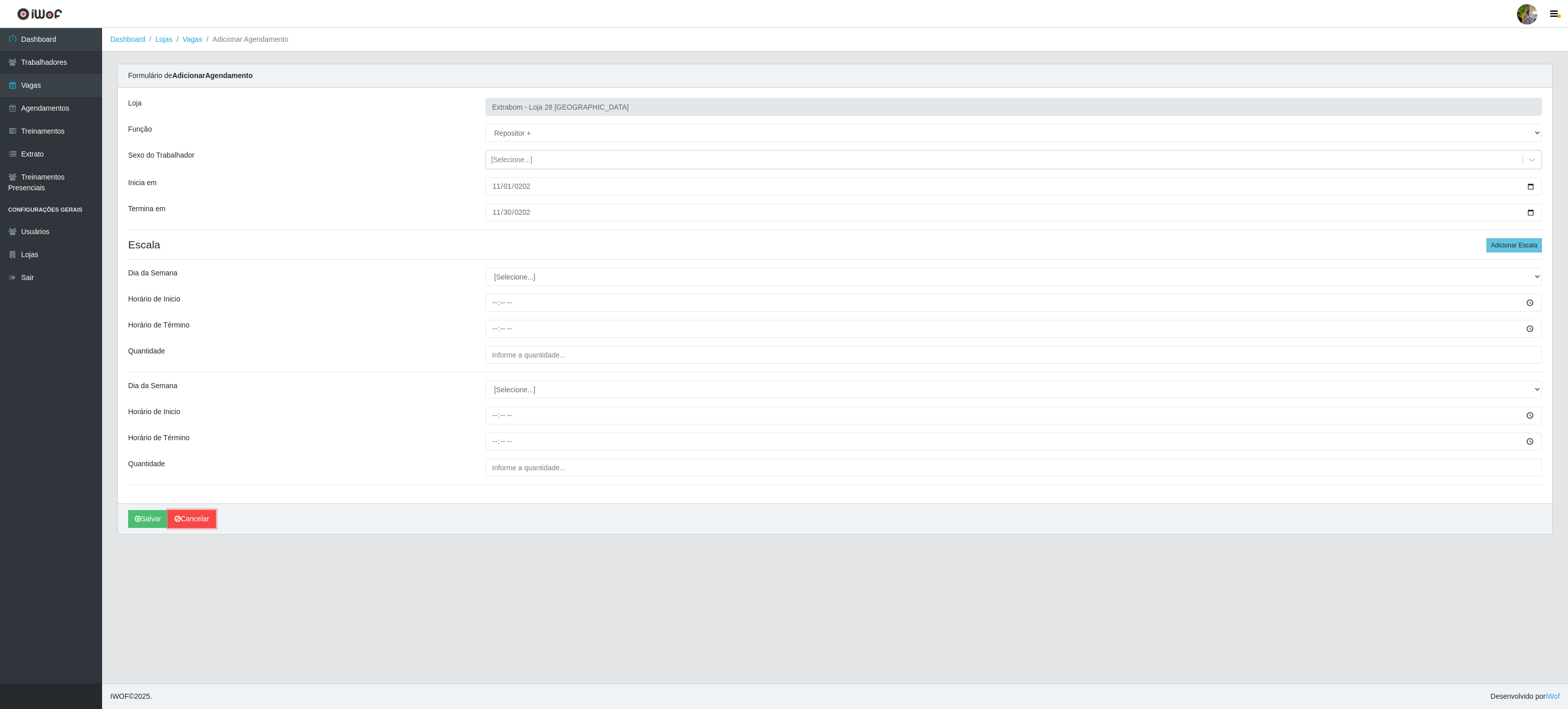
click at [184, 519] on link "Cancelar" at bounding box center [192, 519] width 48 height 18
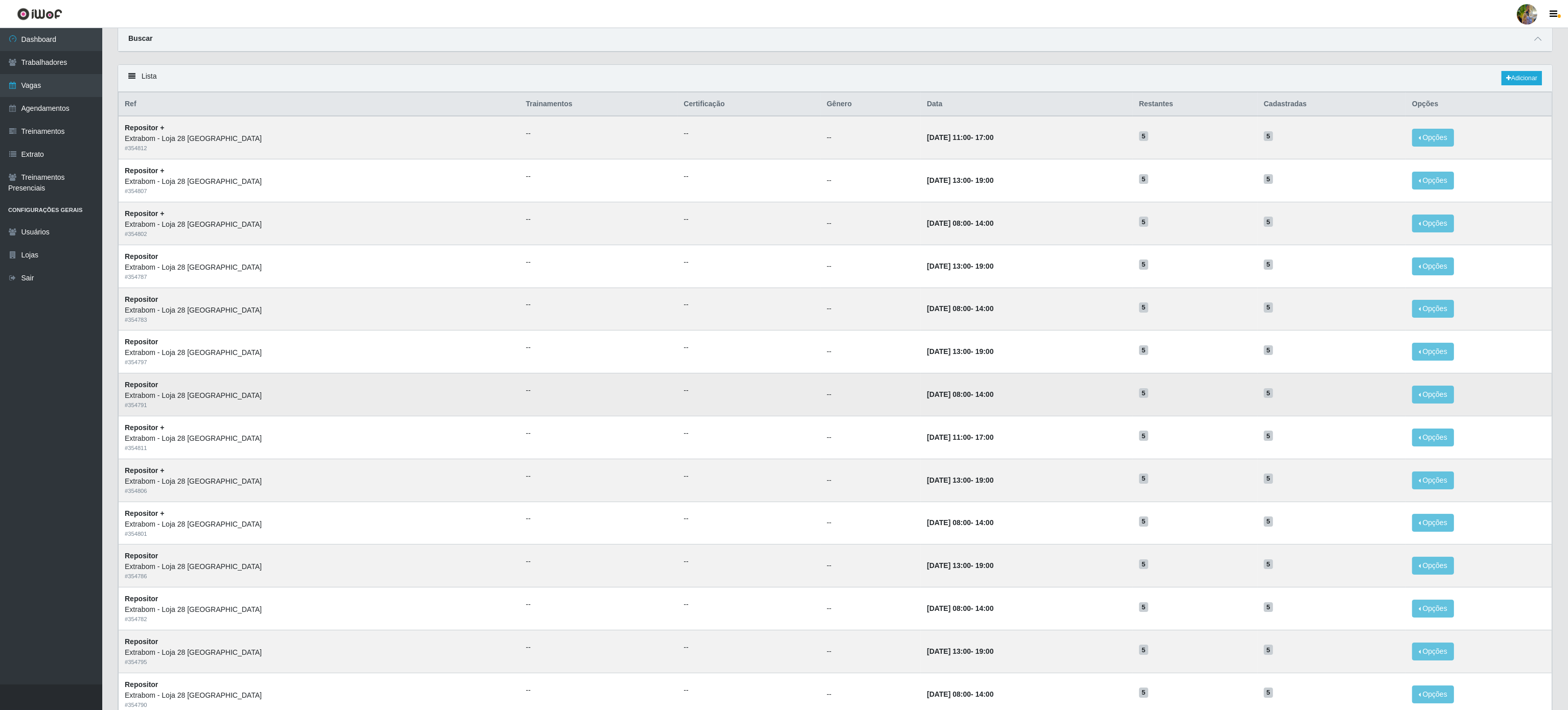
scroll to position [102, 0]
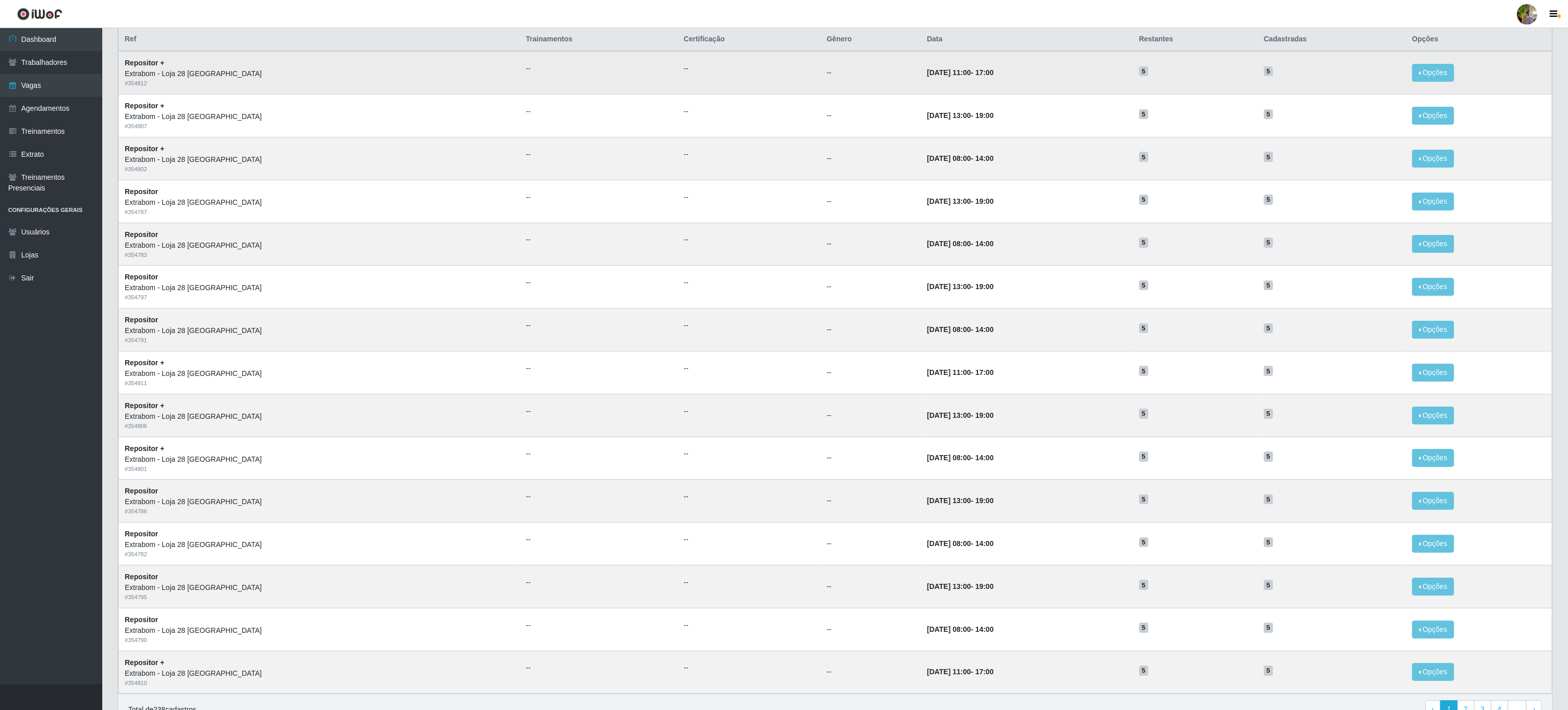
click at [597, 81] on tr "Repositor + Extrabom - Loja 28 [GEOGRAPHIC_DATA] Canoa # 354812 -- -- -- [DATE]…" at bounding box center [835, 72] width 1434 height 43
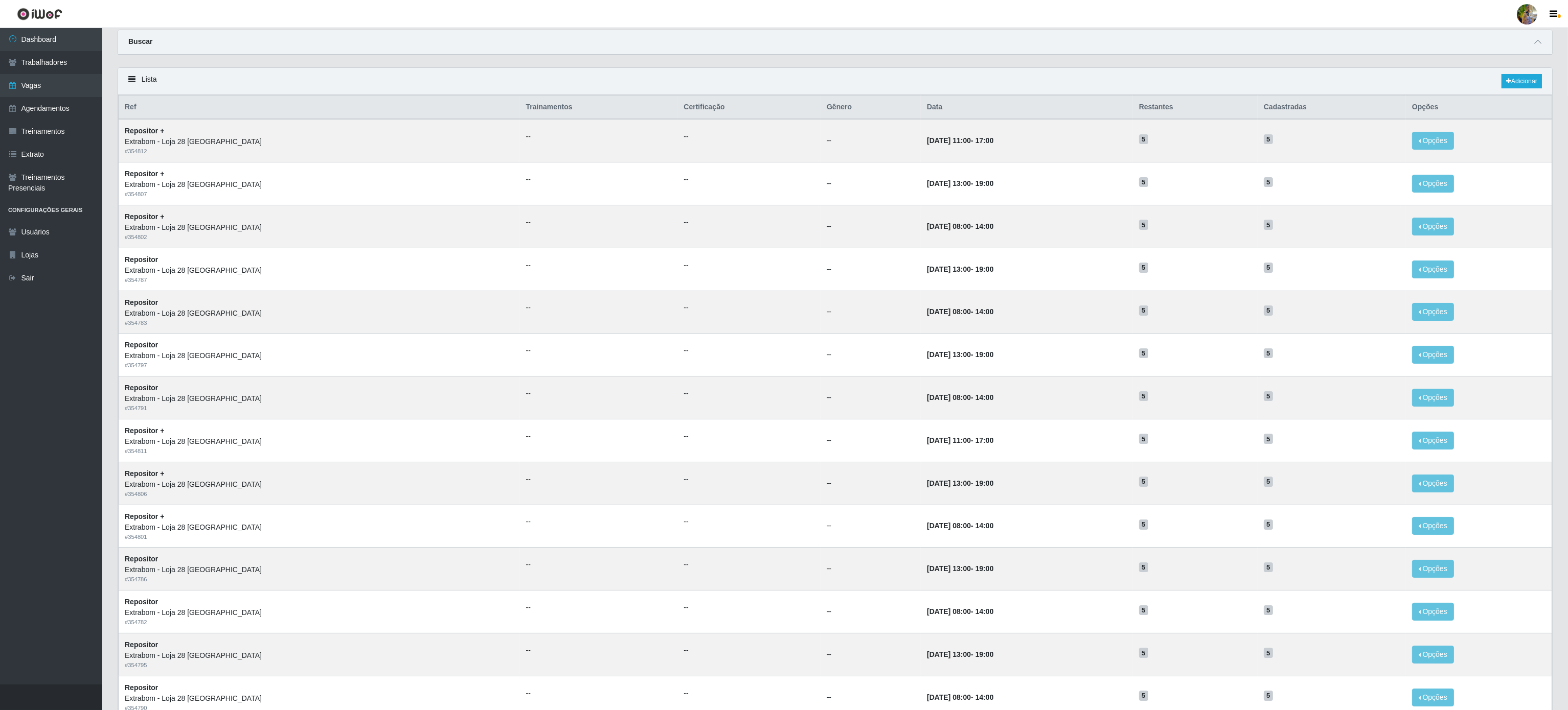
scroll to position [0, 0]
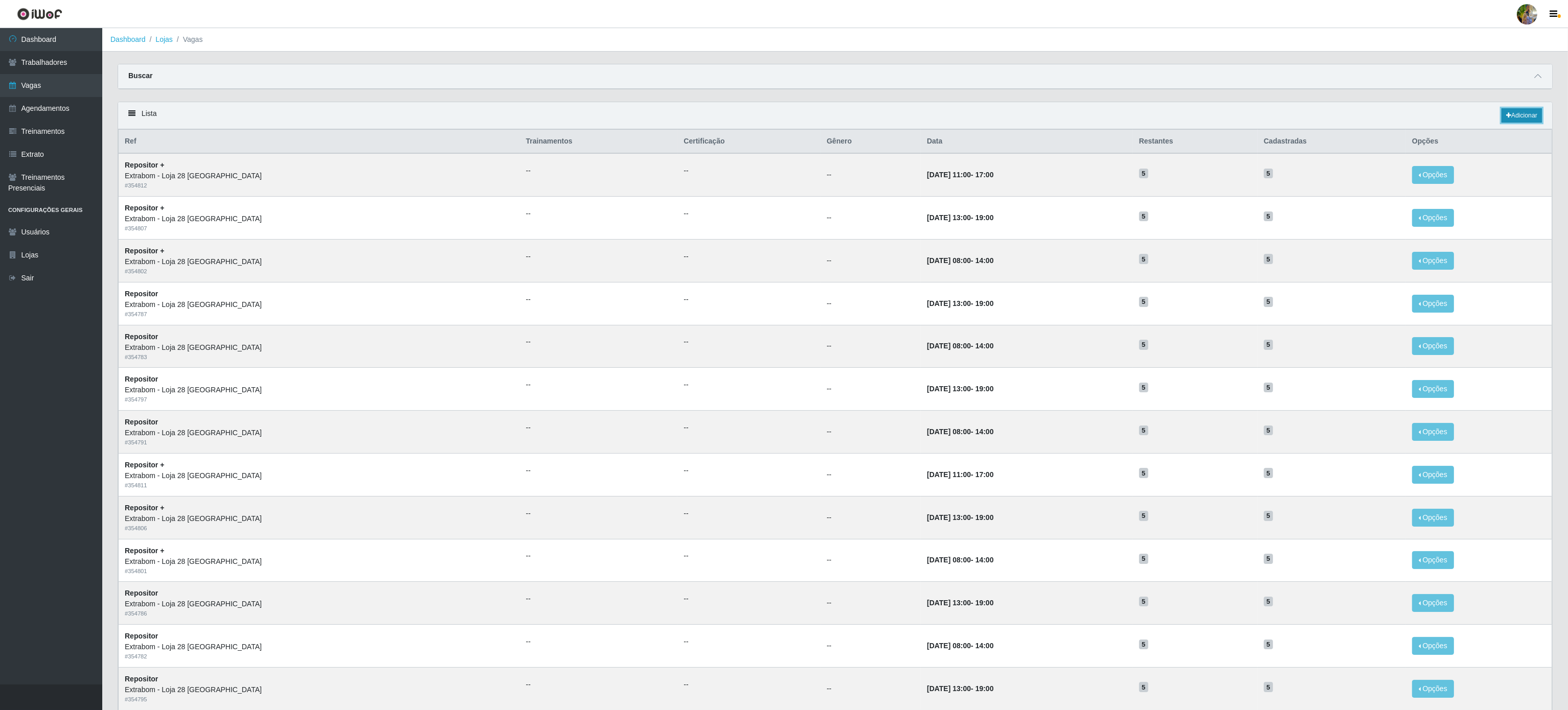
click at [1518, 116] on link "Adicionar" at bounding box center [1521, 115] width 40 height 14
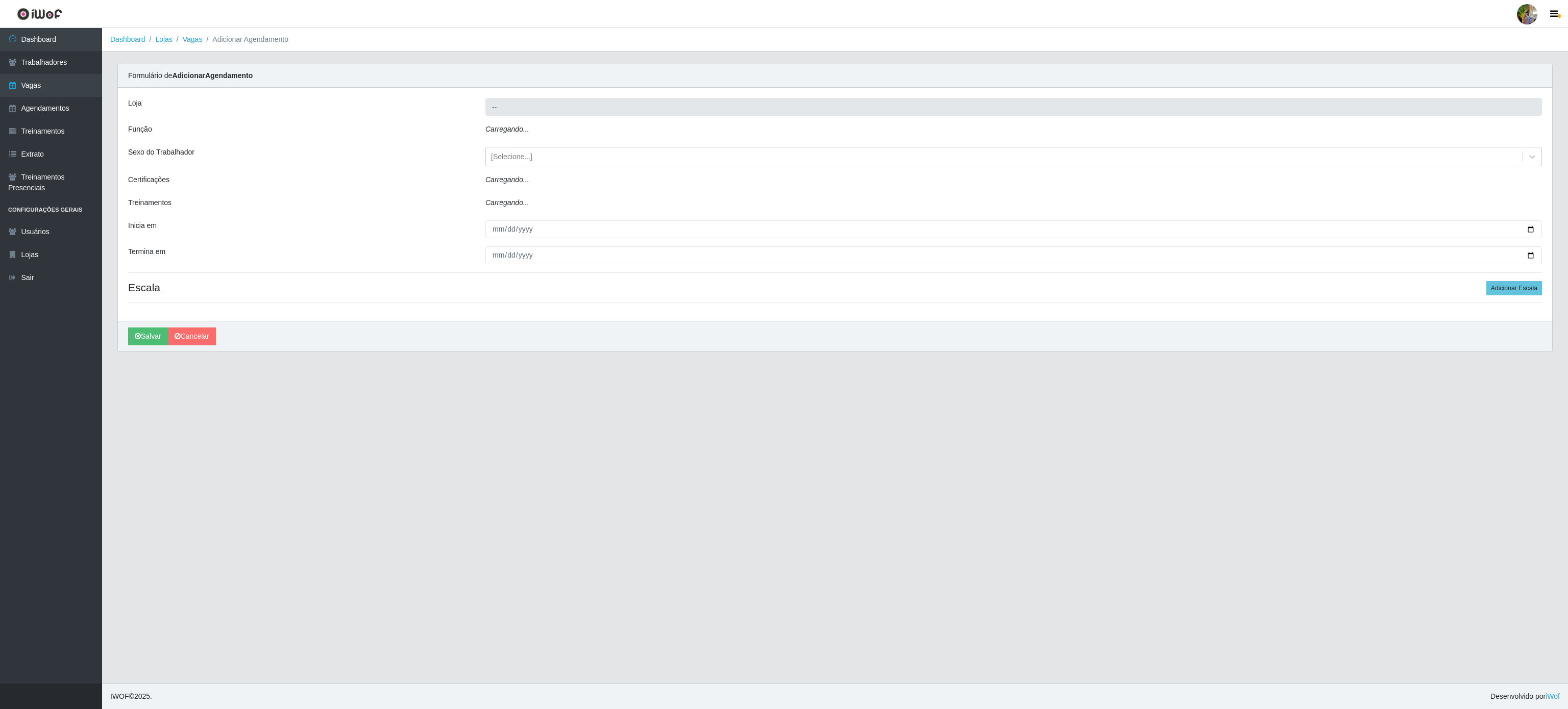
type input "Extrabom - Loja 28 [GEOGRAPHIC_DATA]"
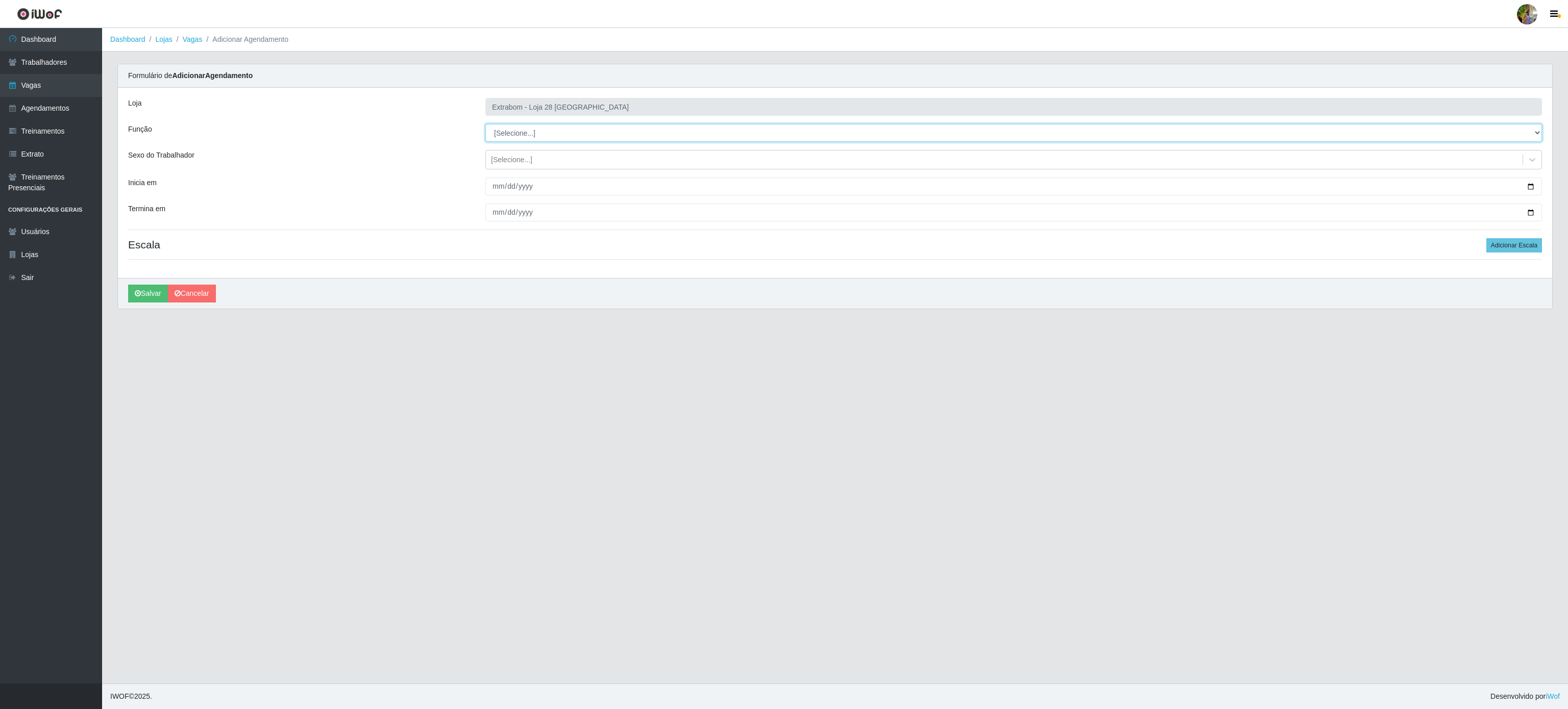
click at [534, 131] on select "[Selecione...] Carregador e Descarregador de Caminhão Carregador e Descarregado…" at bounding box center [1013, 133] width 1057 height 18
select select "82"
click at [485, 125] on select "[Selecione...] Carregador e Descarregador de Caminhão Carregador e Descarregado…" at bounding box center [1013, 133] width 1057 height 18
click at [496, 187] on input "Inicia em" at bounding box center [1013, 186] width 1057 height 18
type input "0002-12-01"
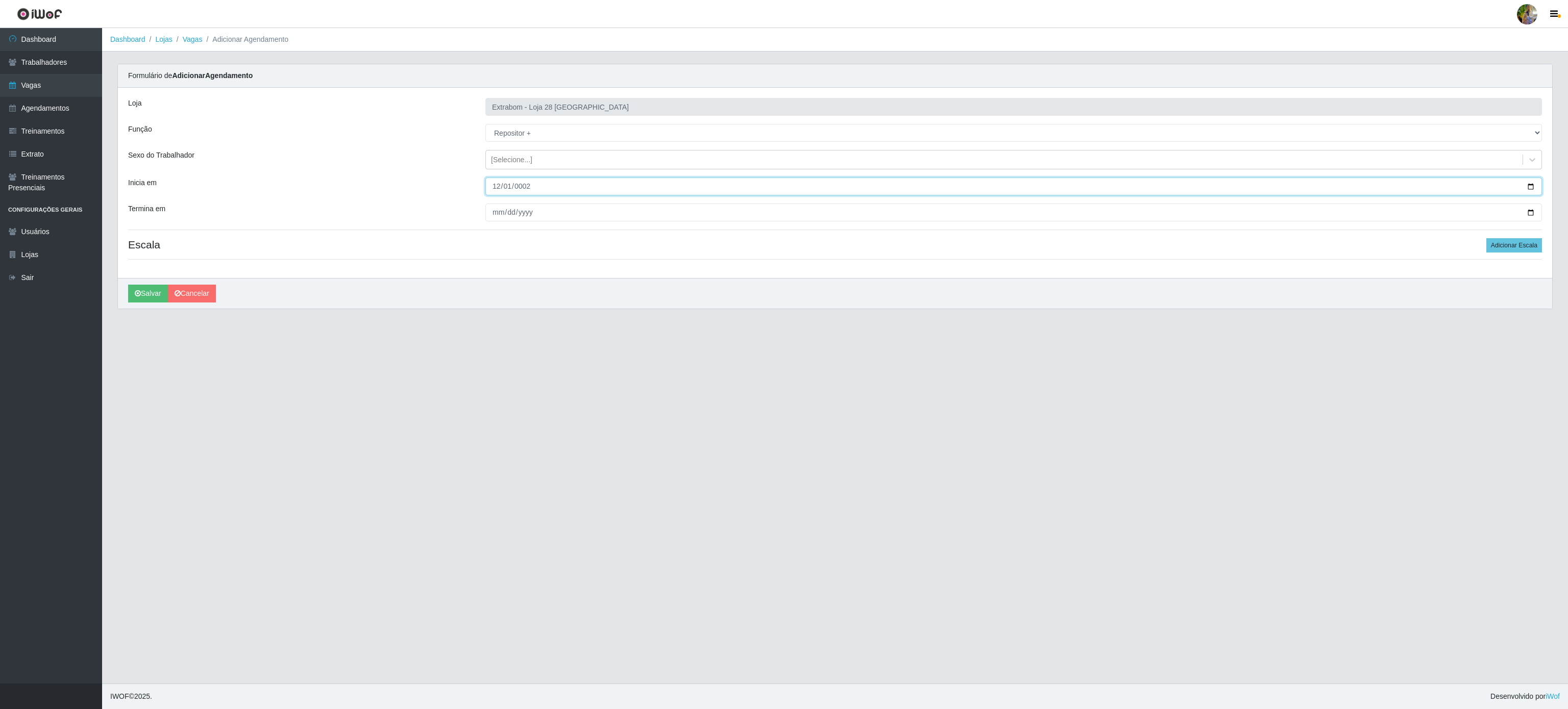
click at [493, 195] on input "0002-12-01" at bounding box center [1013, 186] width 1057 height 18
click at [500, 181] on input "0002-12-01" at bounding box center [1013, 186] width 1057 height 18
click at [495, 187] on input "0002-12-01" at bounding box center [1013, 186] width 1057 height 18
type input "[DATE]"
click at [497, 211] on input "Termina em" at bounding box center [1013, 213] width 1057 height 18
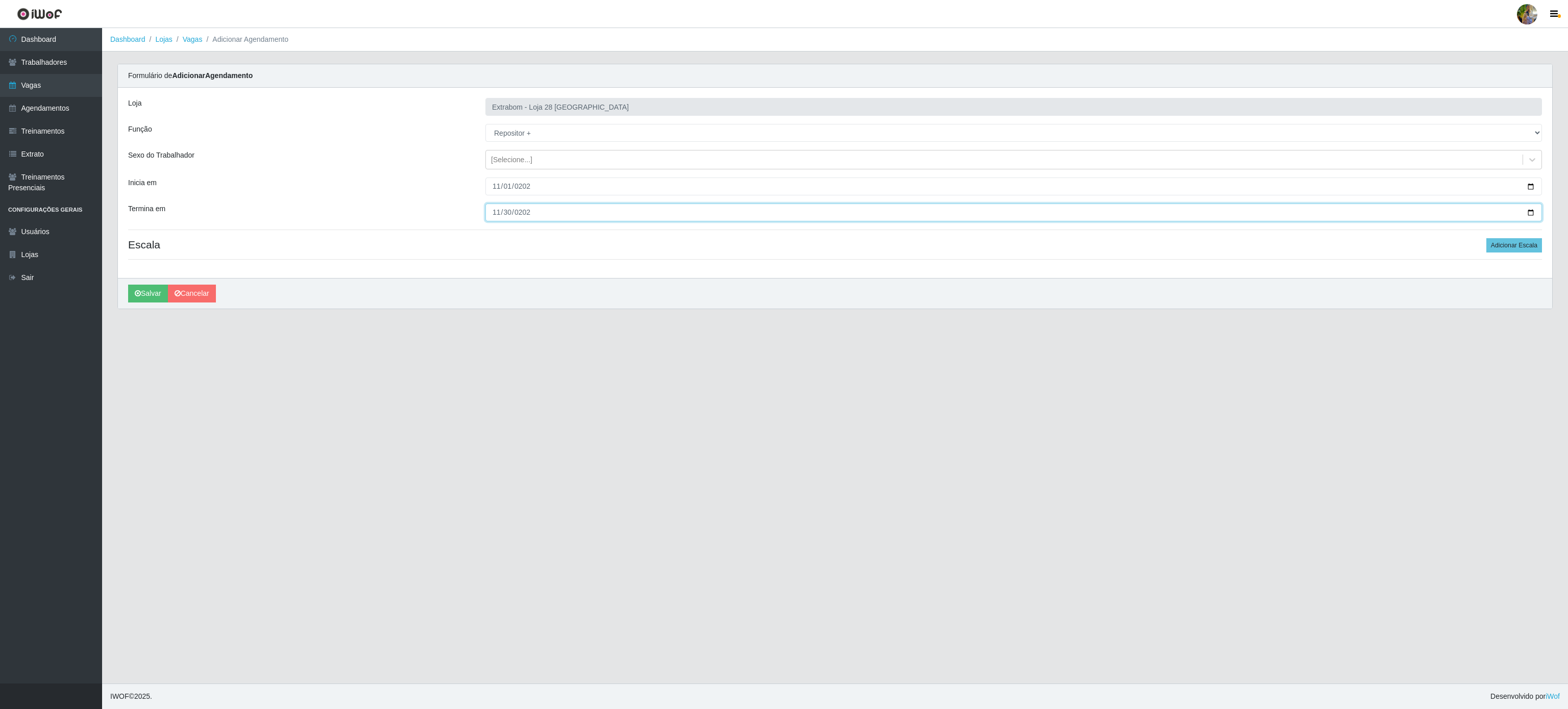
type input "[DATE]"
click at [1497, 245] on button "Adicionar Escala" at bounding box center [1515, 245] width 56 height 14
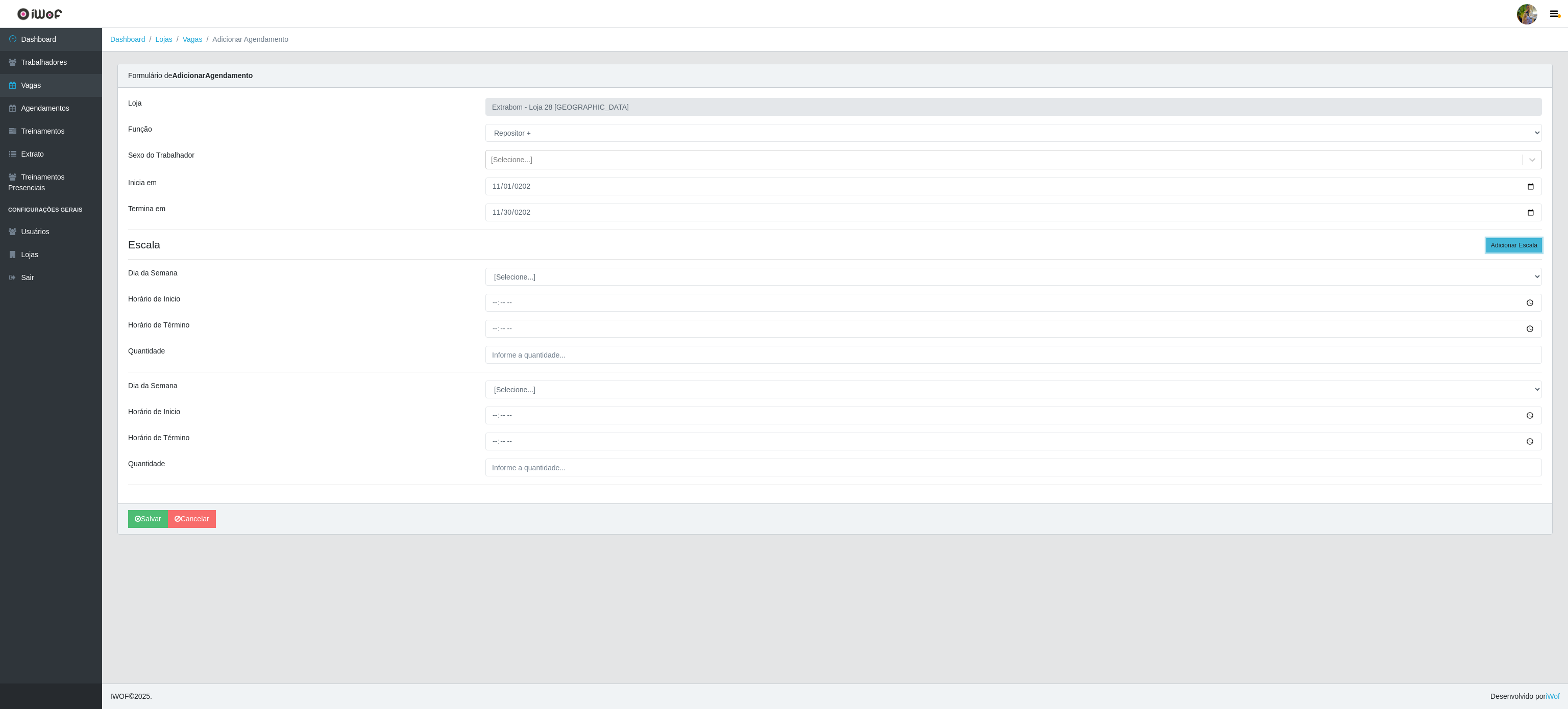
click at [1497, 245] on button "Adicionar Escala" at bounding box center [1515, 245] width 56 height 14
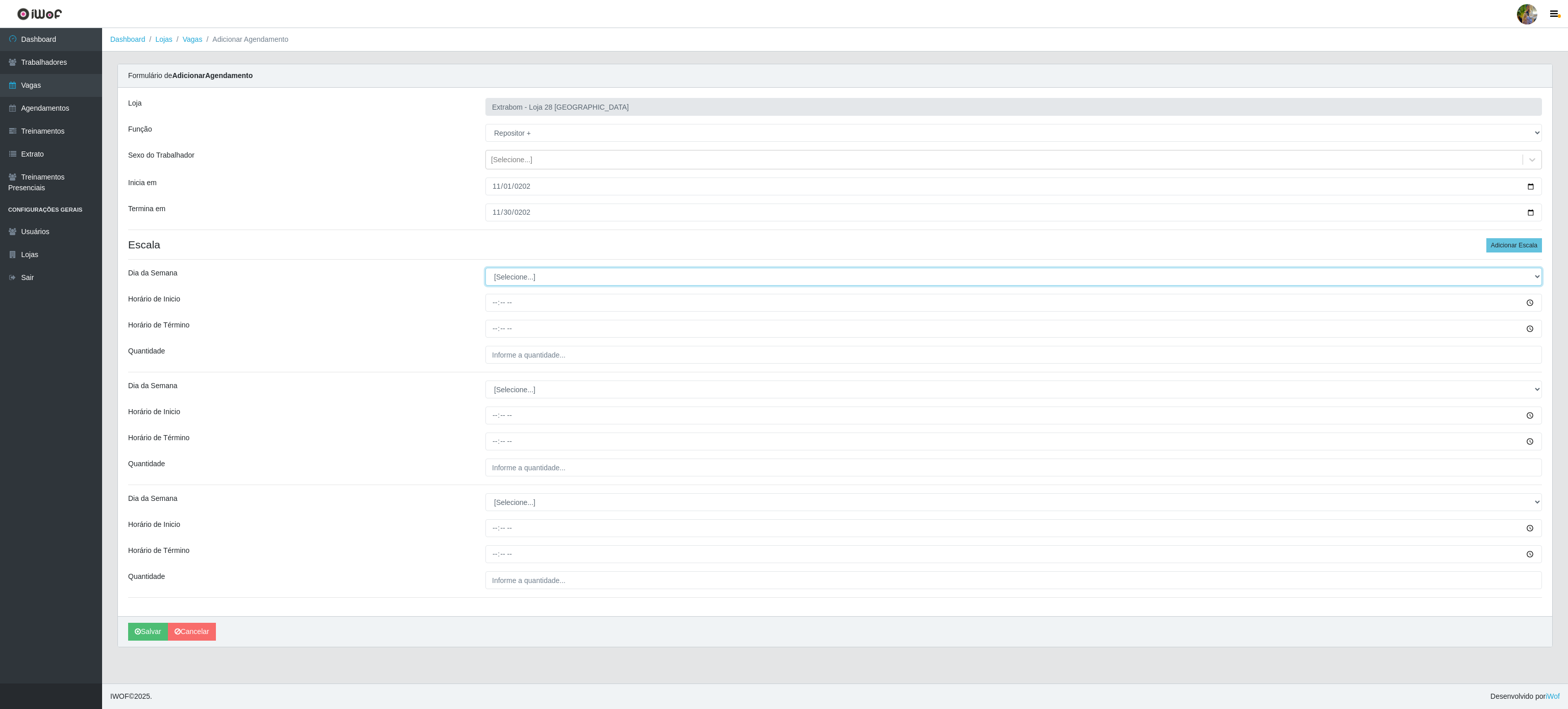
click at [515, 272] on select "[Selecione...] Segunda Terça Quarta Quinta Sexta Sábado Domingo" at bounding box center [1013, 277] width 1057 height 18
select select "6"
click at [485, 270] on select "[Selecione...] Segunda Terça Quarta Quinta Sexta Sábado Domingo" at bounding box center [1013, 277] width 1057 height 18
click at [535, 279] on select "[Selecione...] Segunda Terça Quarta Quinta Sexta Sábado Domingo" at bounding box center [1013, 277] width 1057 height 18
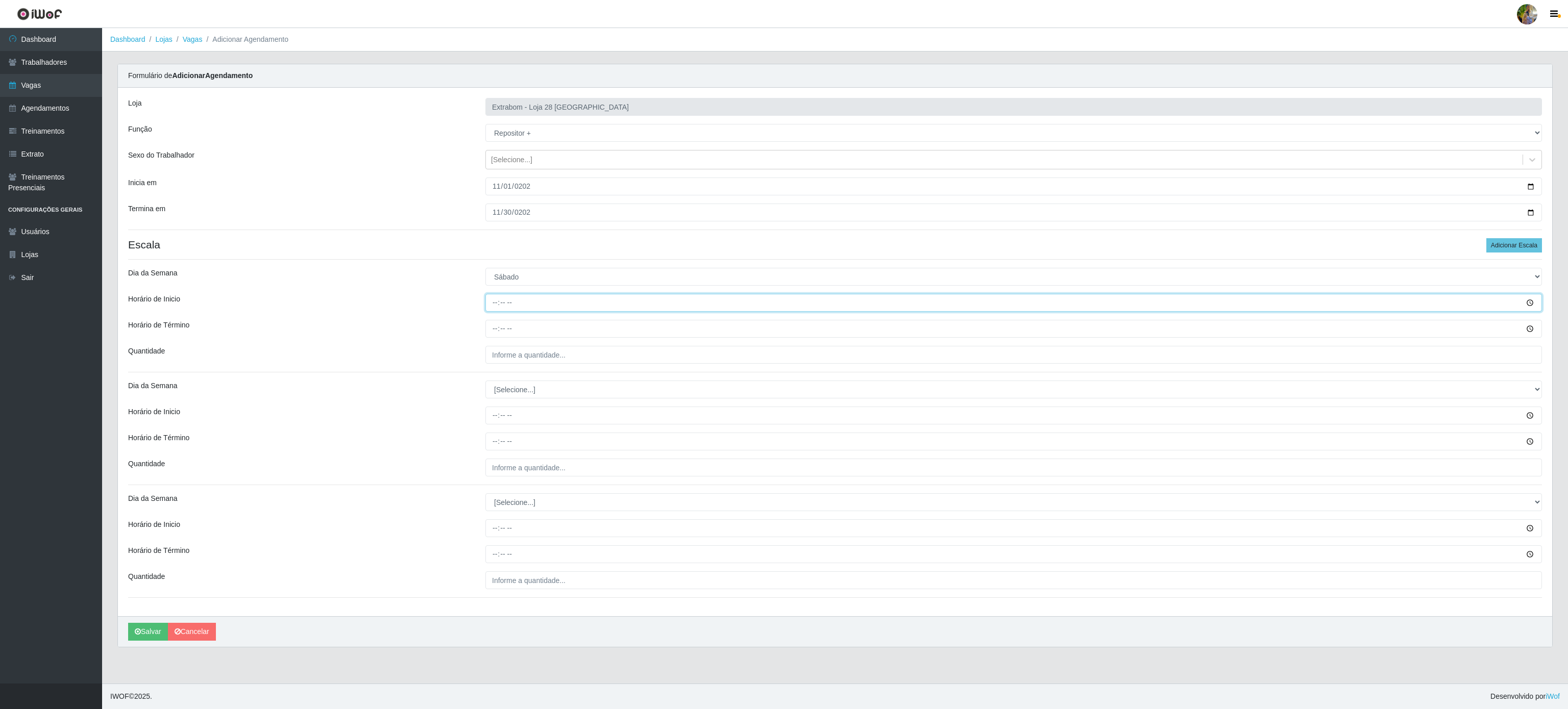
click at [500, 309] on input "Horário de Inicio" at bounding box center [1013, 303] width 1057 height 18
click at [496, 309] on input "Horário de Inicio" at bounding box center [1013, 303] width 1057 height 18
type input "08:00"
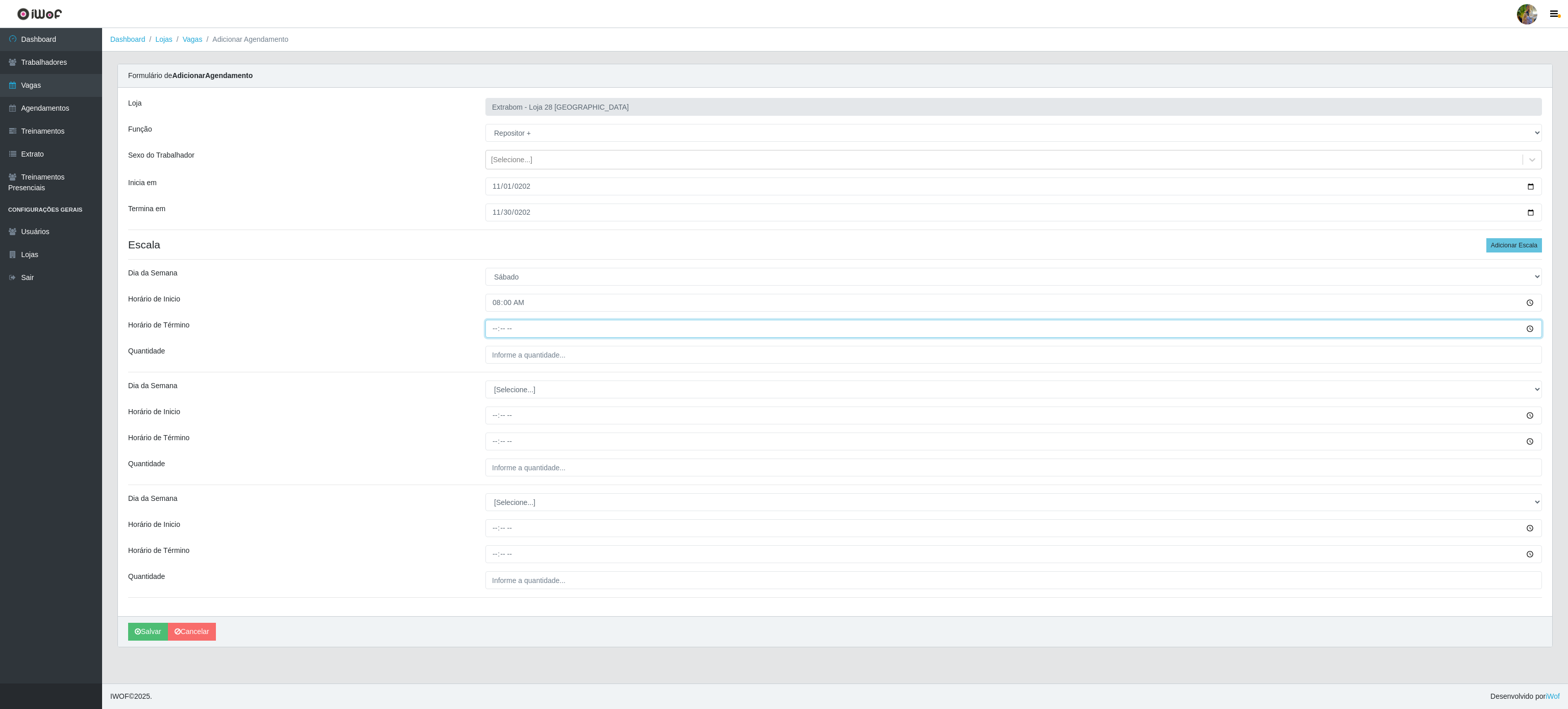
click at [497, 330] on input "Horário de Término" at bounding box center [1013, 329] width 1057 height 18
type input "14:00"
click at [587, 355] on input "___" at bounding box center [1013, 355] width 1057 height 18
type input "5__"
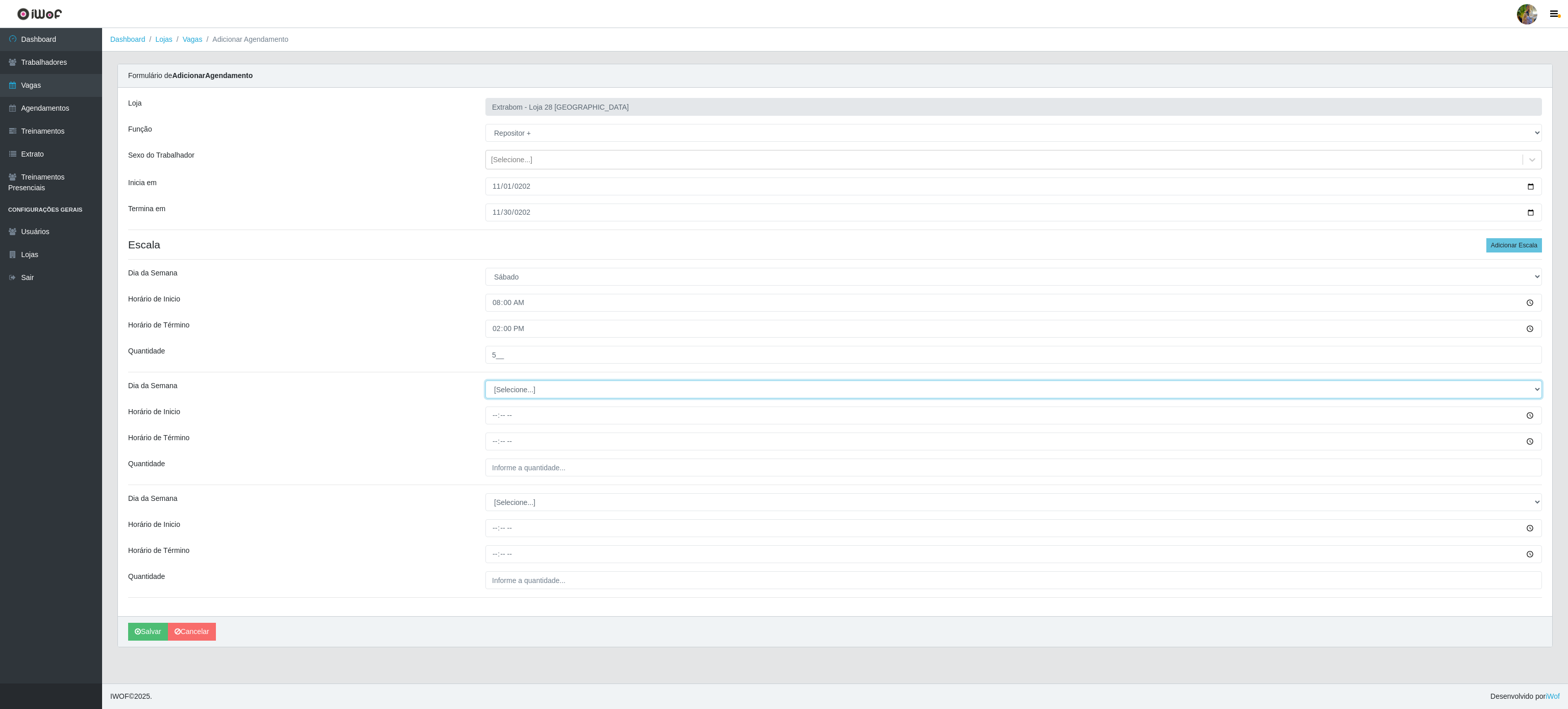
click at [560, 391] on select "[Selecione...] Segunda Terça Quarta Quinta Sexta Sábado Domingo" at bounding box center [1013, 390] width 1057 height 18
select select "6"
click at [485, 383] on select "[Selecione...] Segunda Terça Quarta Quinta Sexta Sábado Domingo" at bounding box center [1013, 390] width 1057 height 18
click at [495, 416] on input "Horário de Inicio" at bounding box center [1013, 416] width 1057 height 18
type input "13:00"
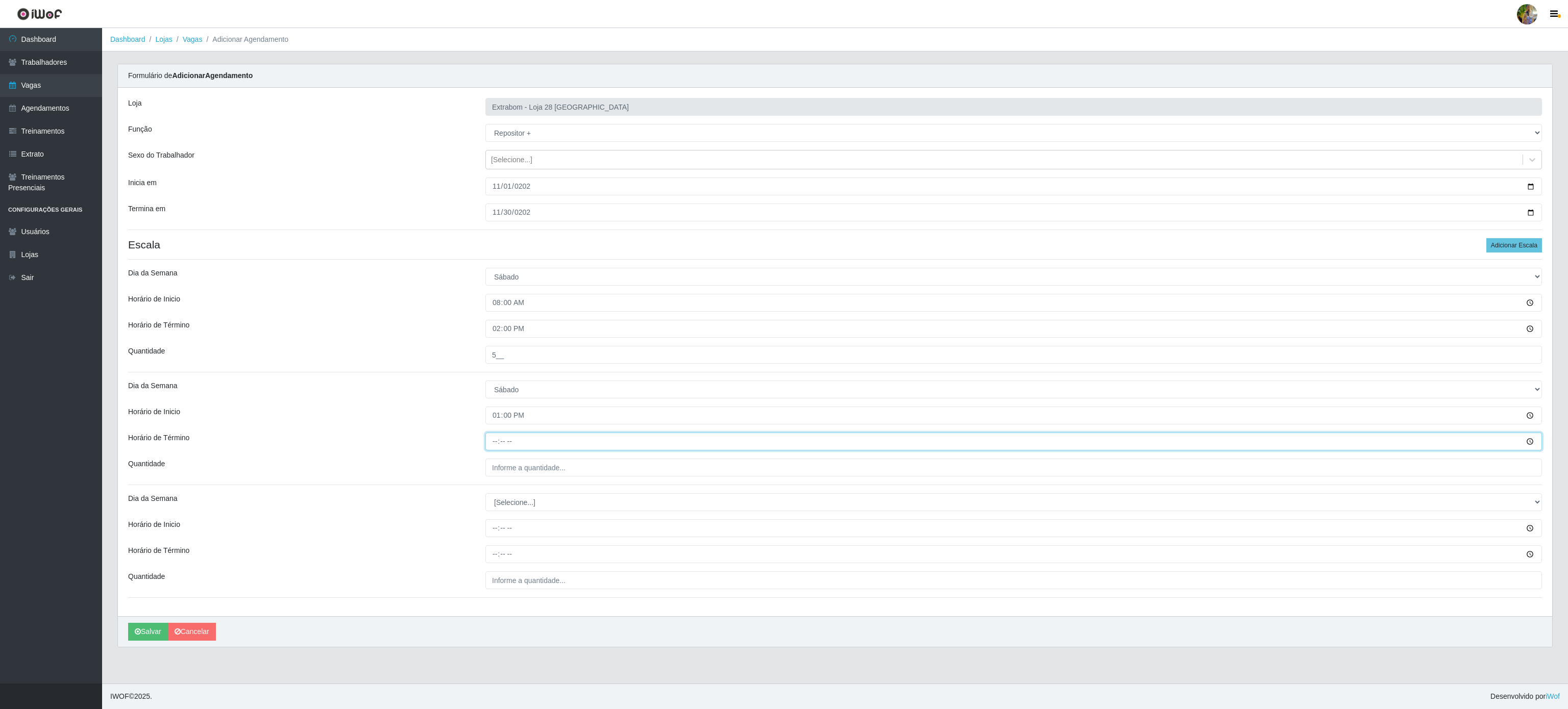
click at [492, 445] on input "Horário de Término" at bounding box center [1013, 441] width 1057 height 18
type input "19:00"
click at [543, 455] on div "Loja Extrabom - Loja 28 [GEOGRAPHIC_DATA] Canoa Função [Selecione...] Carregado…" at bounding box center [835, 352] width 1434 height 528
click at [542, 470] on input "___" at bounding box center [1013, 468] width 1057 height 18
type input "5__"
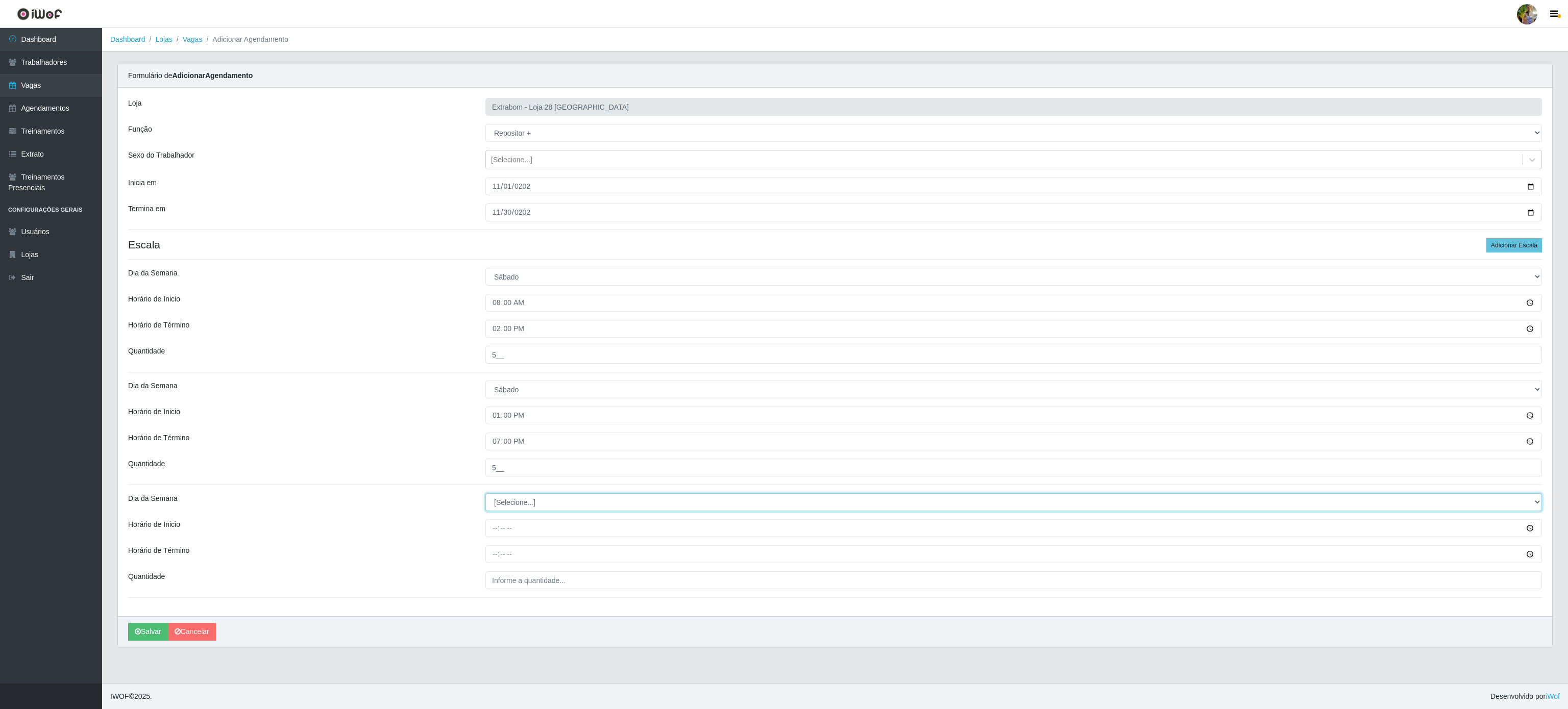
click at [552, 497] on select "[Selecione...] Segunda Terça Quarta Quinta Sexta Sábado Domingo" at bounding box center [1013, 502] width 1057 height 18
select select "0"
click at [485, 496] on select "[Selecione...] Segunda Terça Quarta Quinta Sexta Sábado Domingo" at bounding box center [1013, 502] width 1057 height 18
click at [490, 534] on input "Horário de Inicio" at bounding box center [1013, 528] width 1057 height 18
type input "11:00"
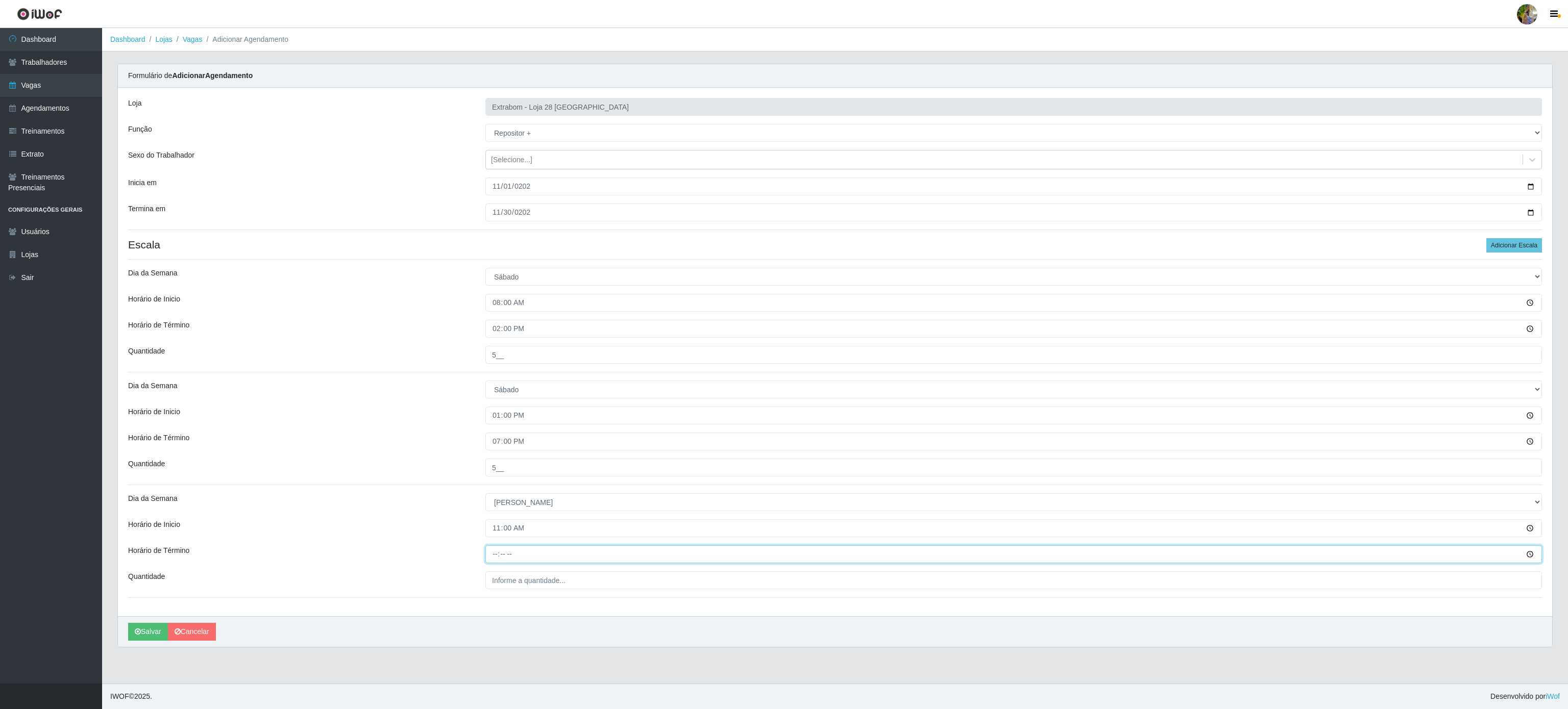
click at [492, 551] on input "Horário de Término" at bounding box center [1013, 555] width 1057 height 18
type input "17:00"
click at [550, 589] on input "___" at bounding box center [1013, 580] width 1057 height 18
type input "5__"
click at [144, 635] on button "Salvar" at bounding box center [148, 632] width 40 height 18
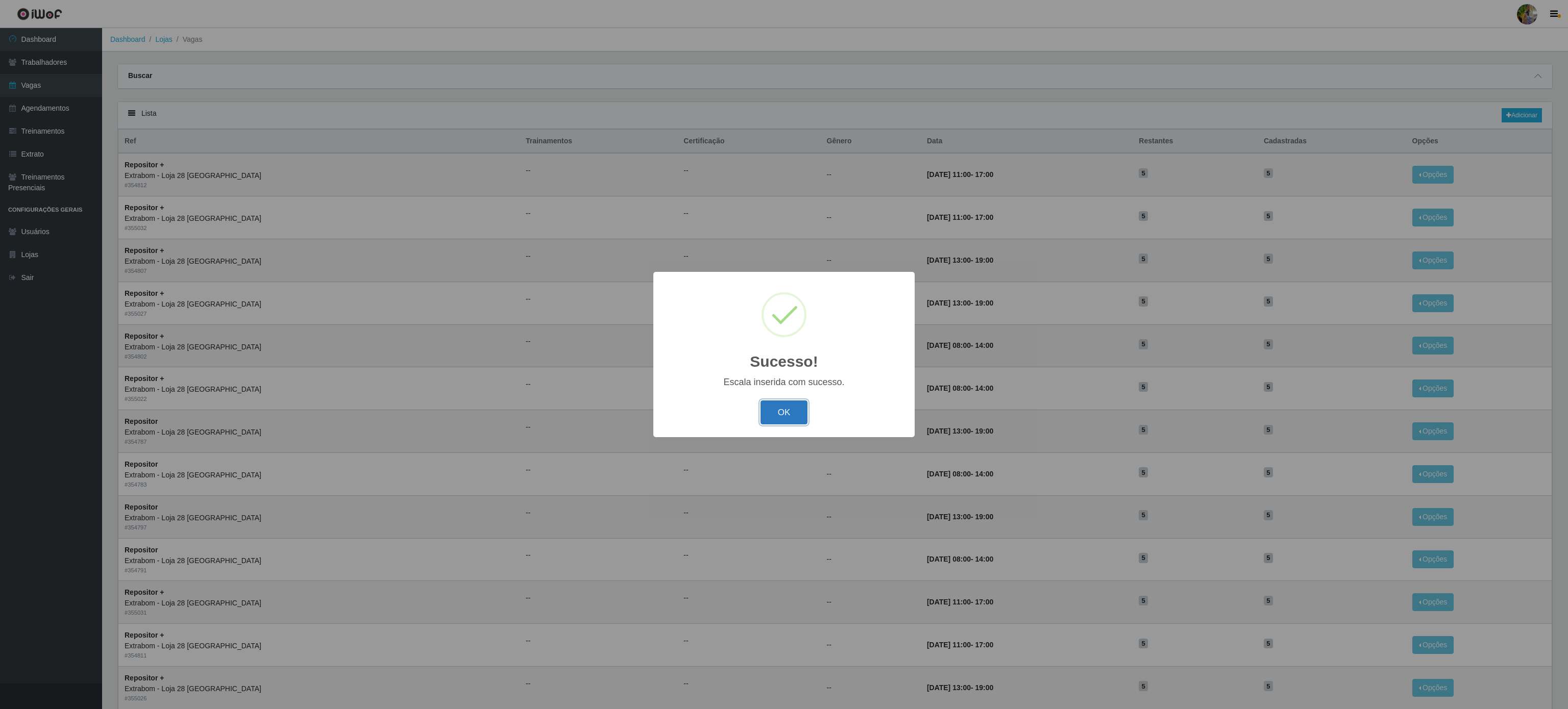
click at [785, 416] on button "OK" at bounding box center [785, 412] width 48 height 24
